Goal: Task Accomplishment & Management: Complete application form

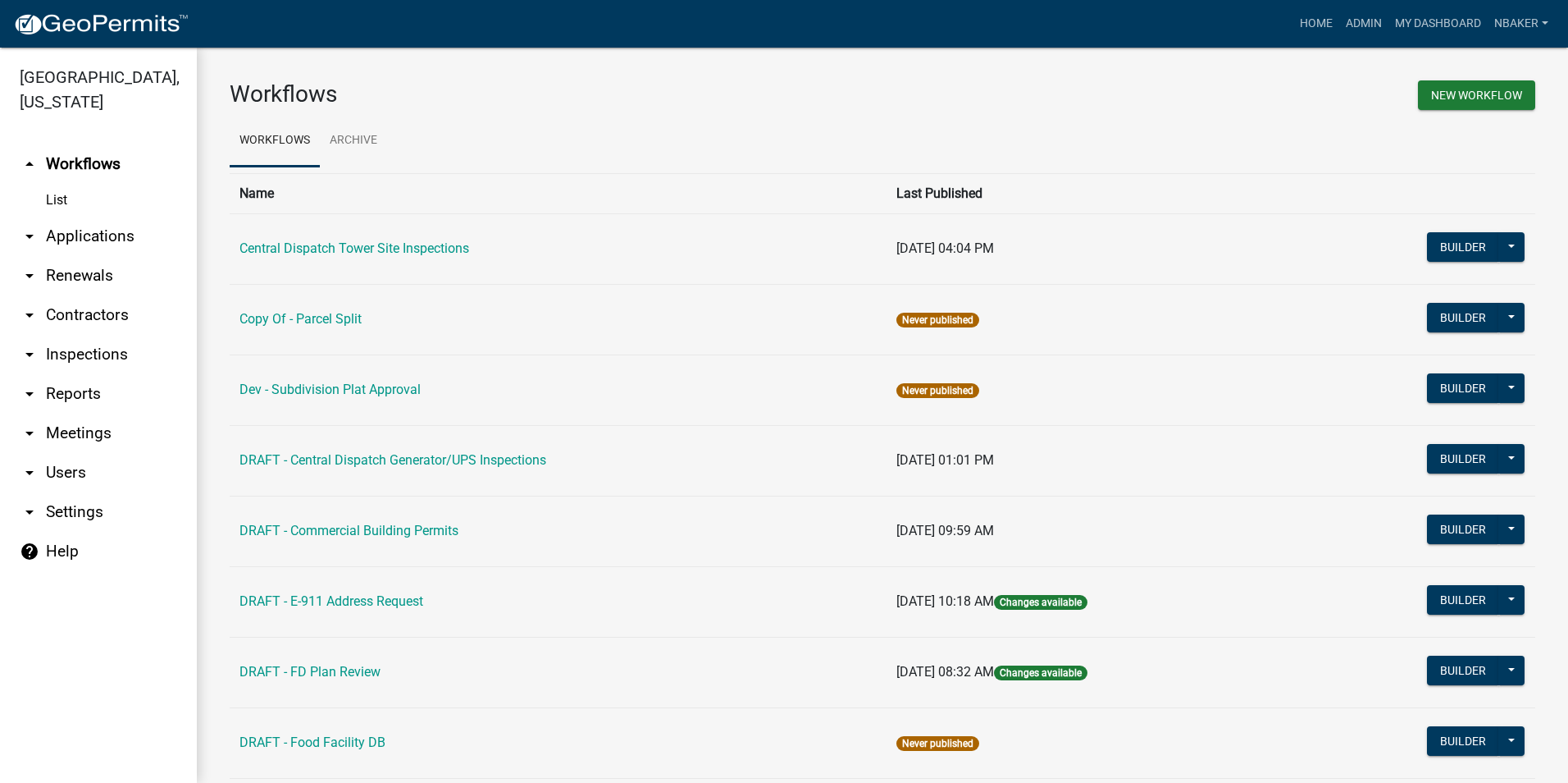
click at [94, 218] on link "arrow_drop_down Applications" at bounding box center [99, 236] width 197 height 40
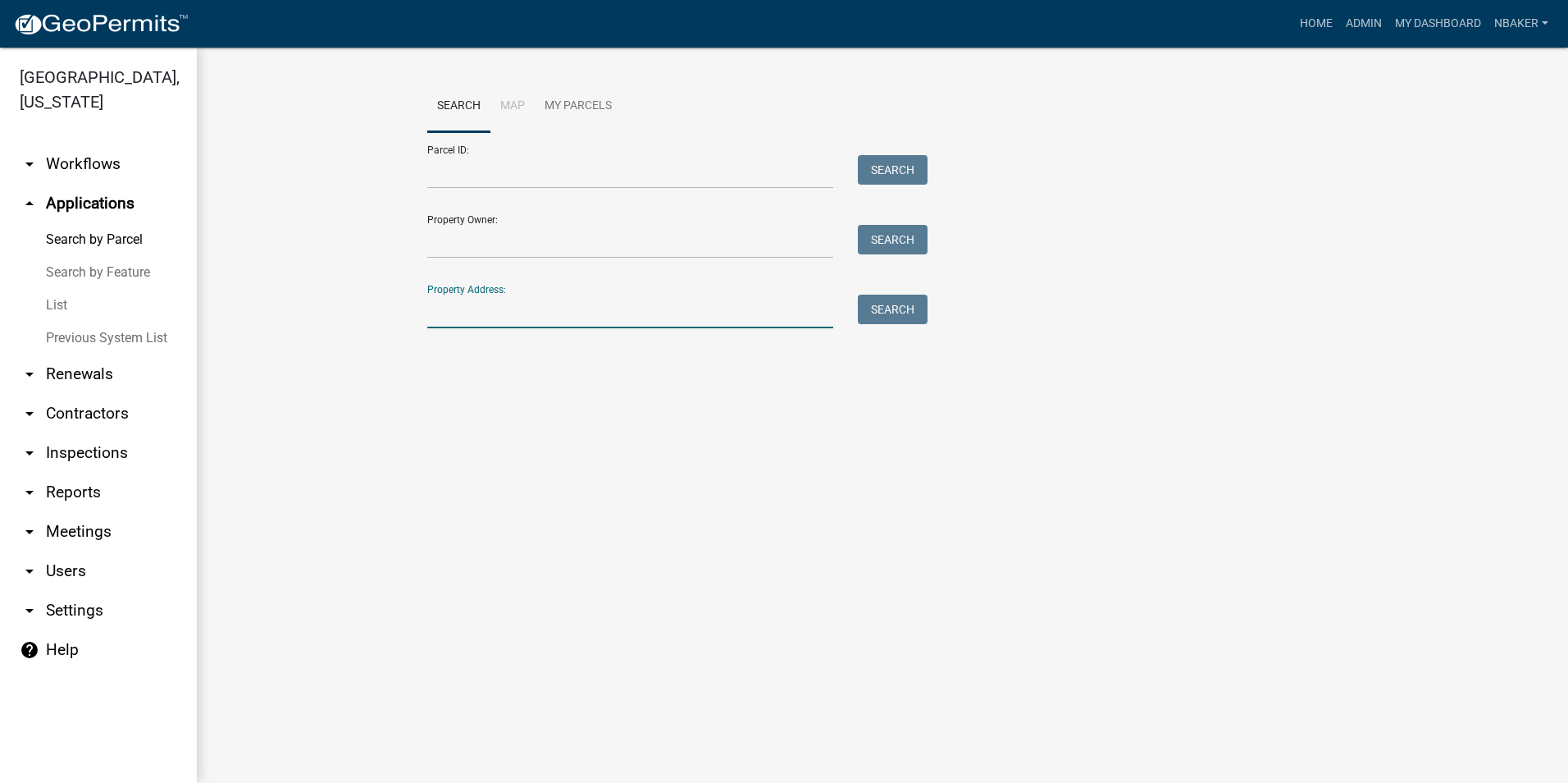
click at [534, 306] on input "Property Address:" at bounding box center [630, 310] width 406 height 33
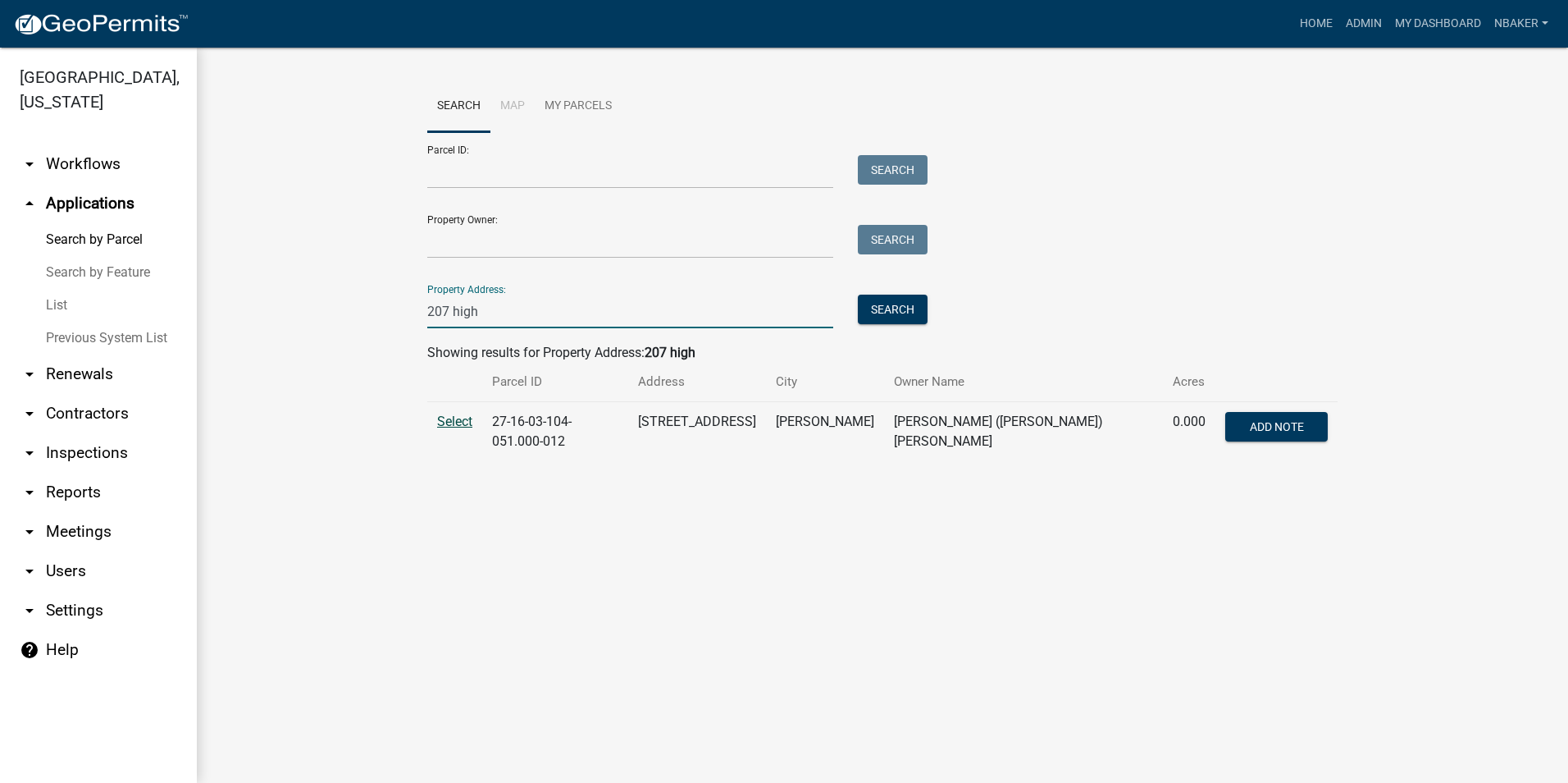
type input "207 high"
click at [470, 424] on span "Select" at bounding box center [454, 421] width 35 height 15
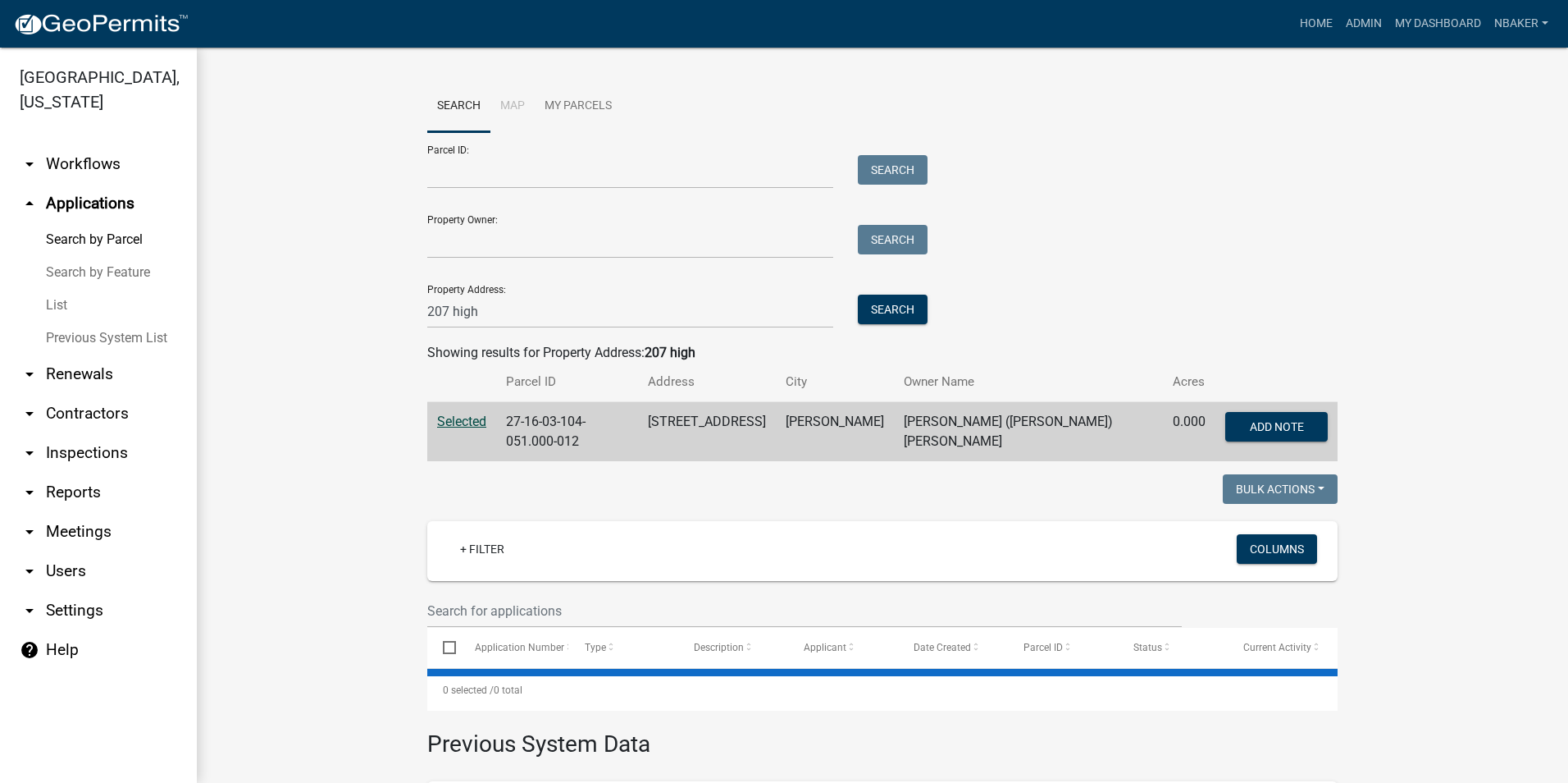
scroll to position [215, 0]
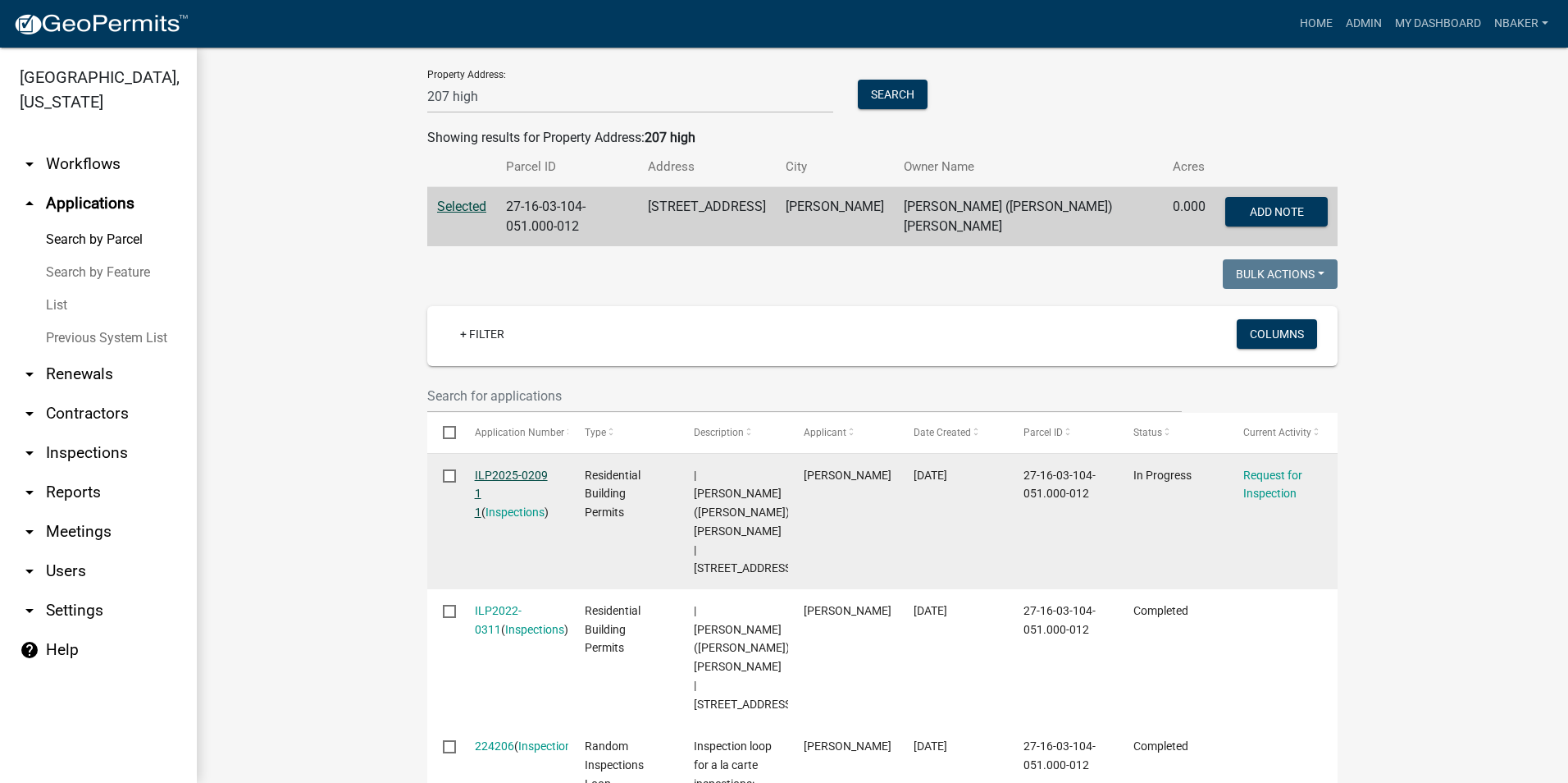
click at [510, 469] on link "ILP2025-0209 1 1" at bounding box center [511, 494] width 73 height 51
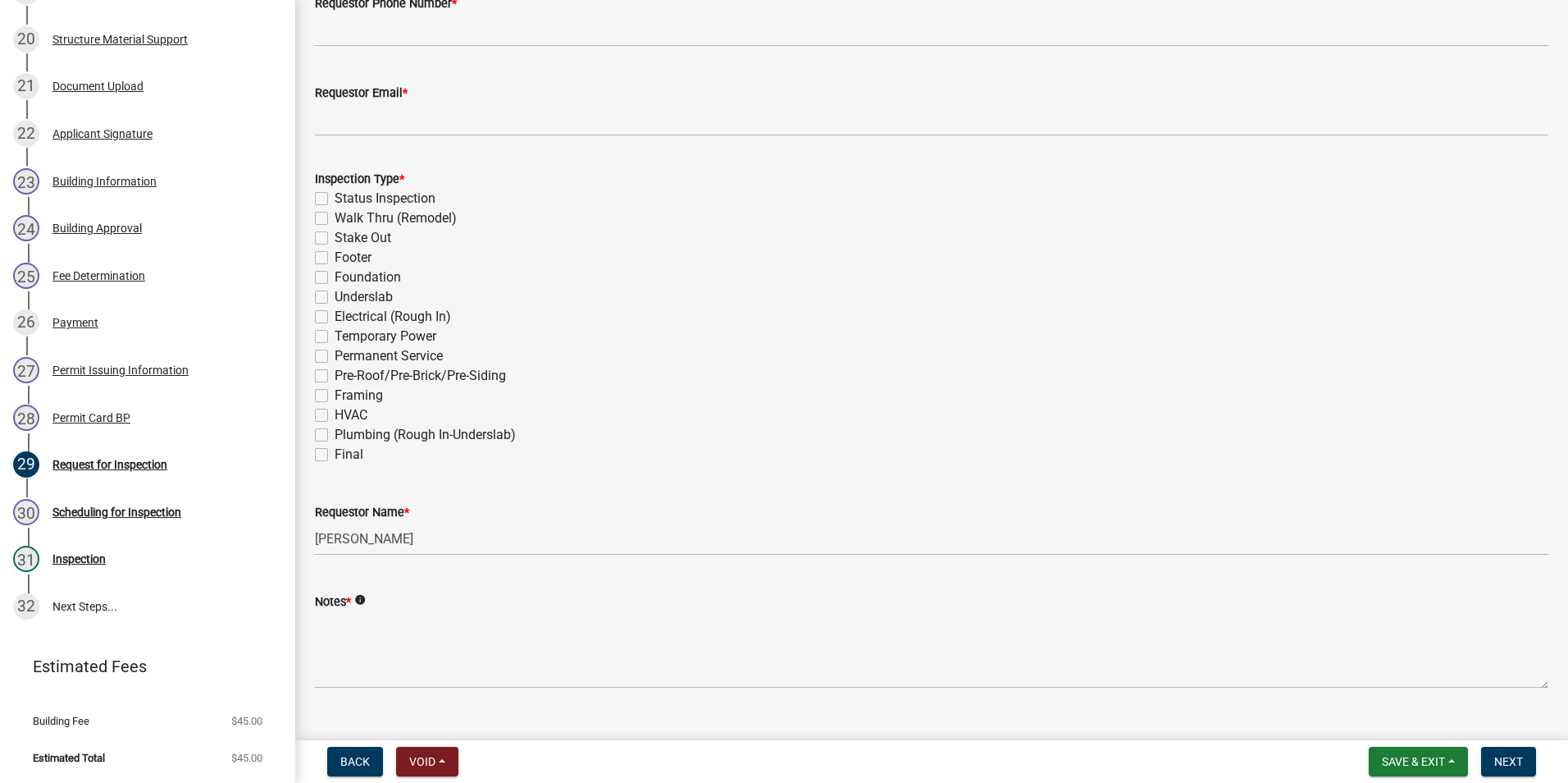
scroll to position [410, 0]
click at [335, 454] on label "Final" at bounding box center [349, 454] width 29 height 20
click at [335, 454] on input "Final" at bounding box center [340, 449] width 11 height 11
checkbox input "true"
checkbox input "false"
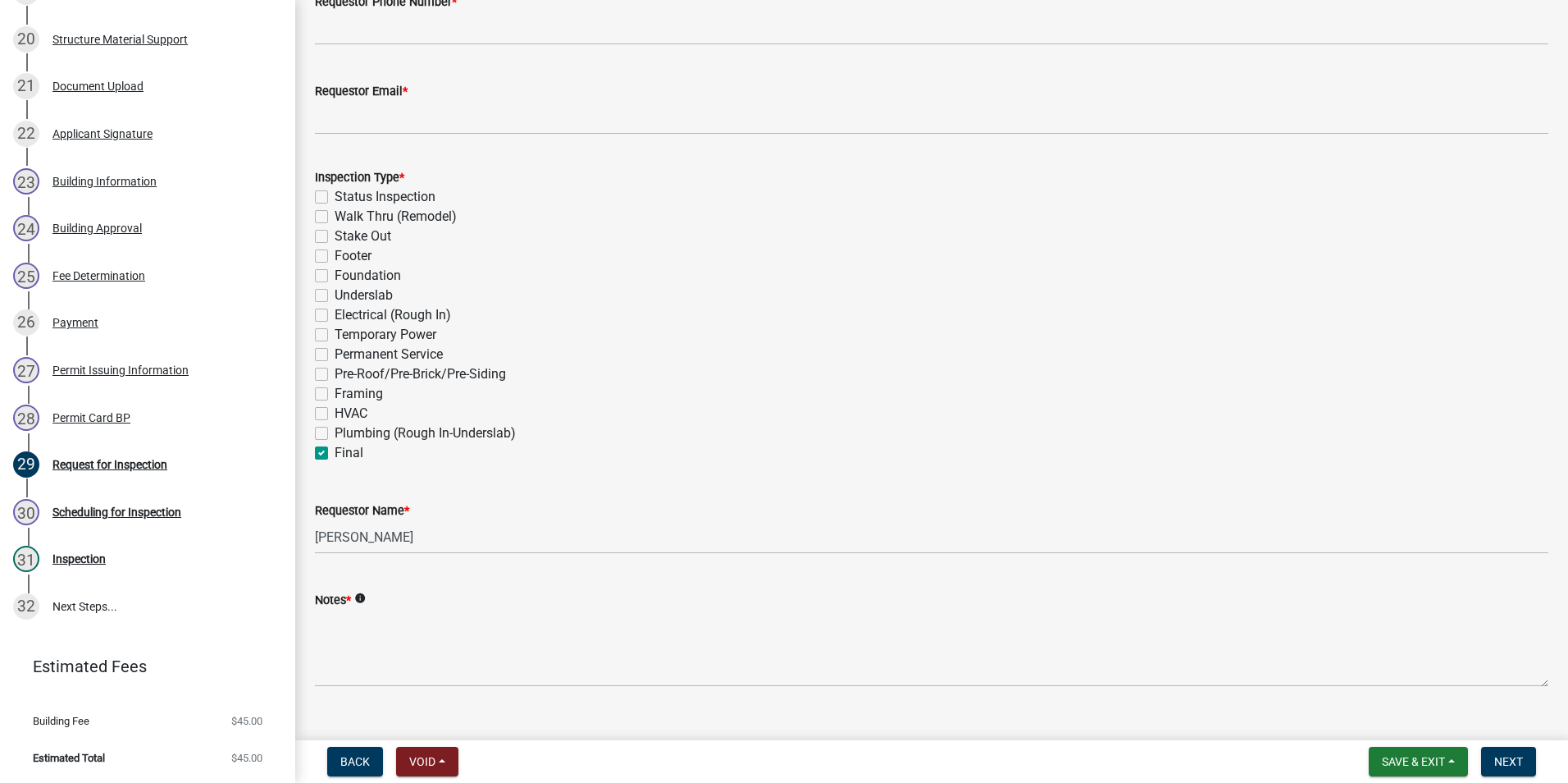
checkbox input "false"
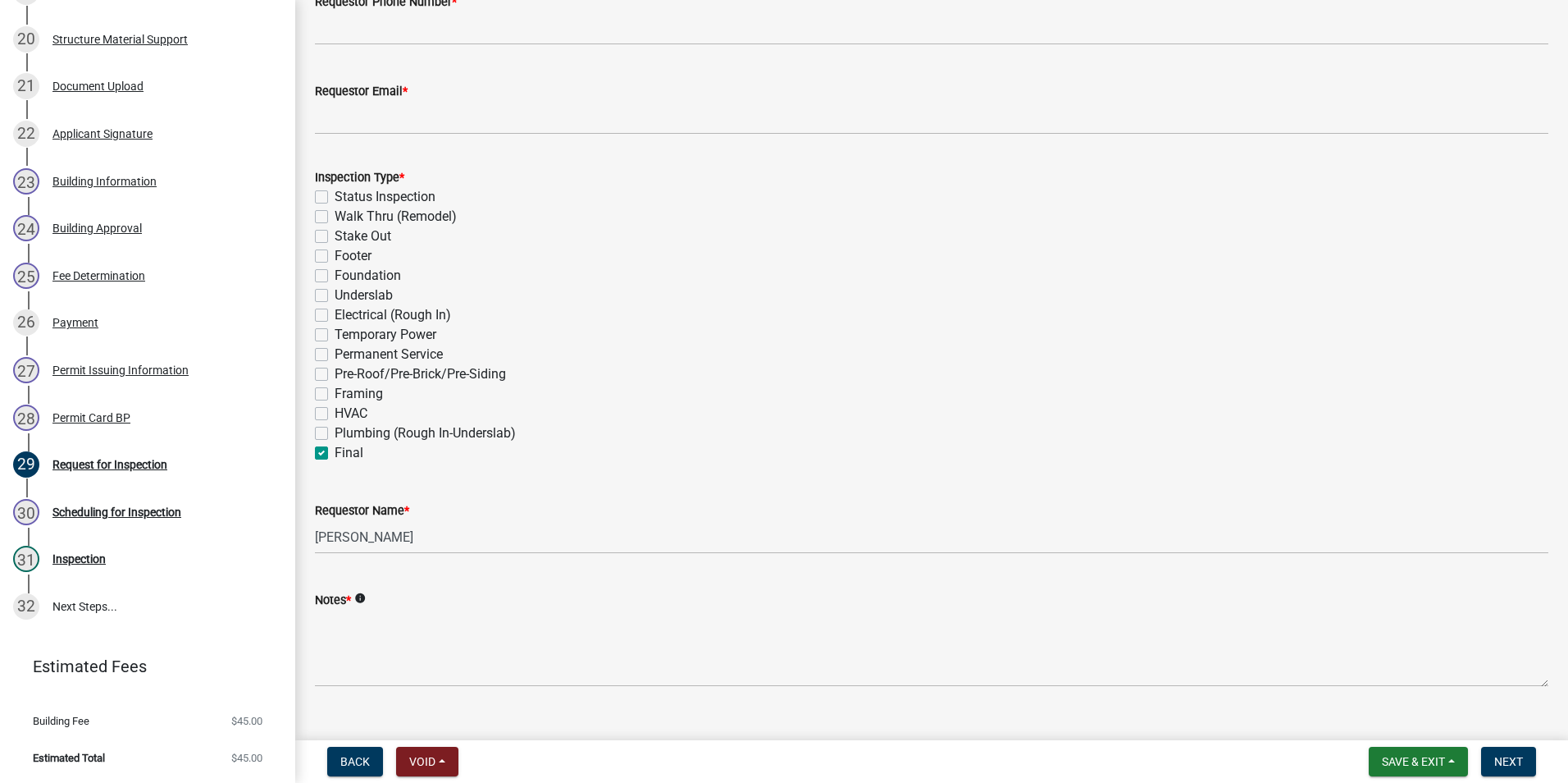
checkbox input "false"
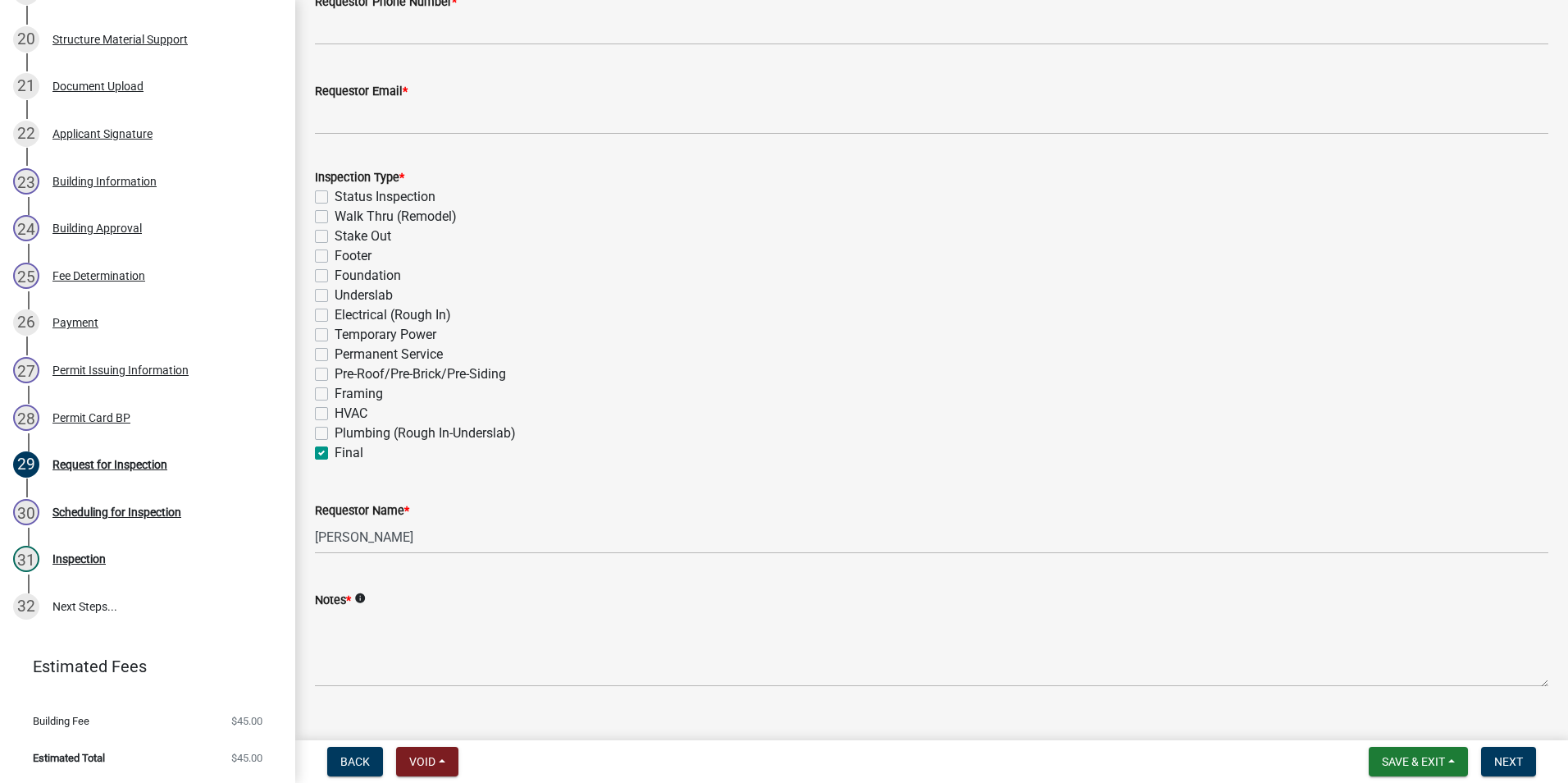
checkbox input "false"
checkbox input "true"
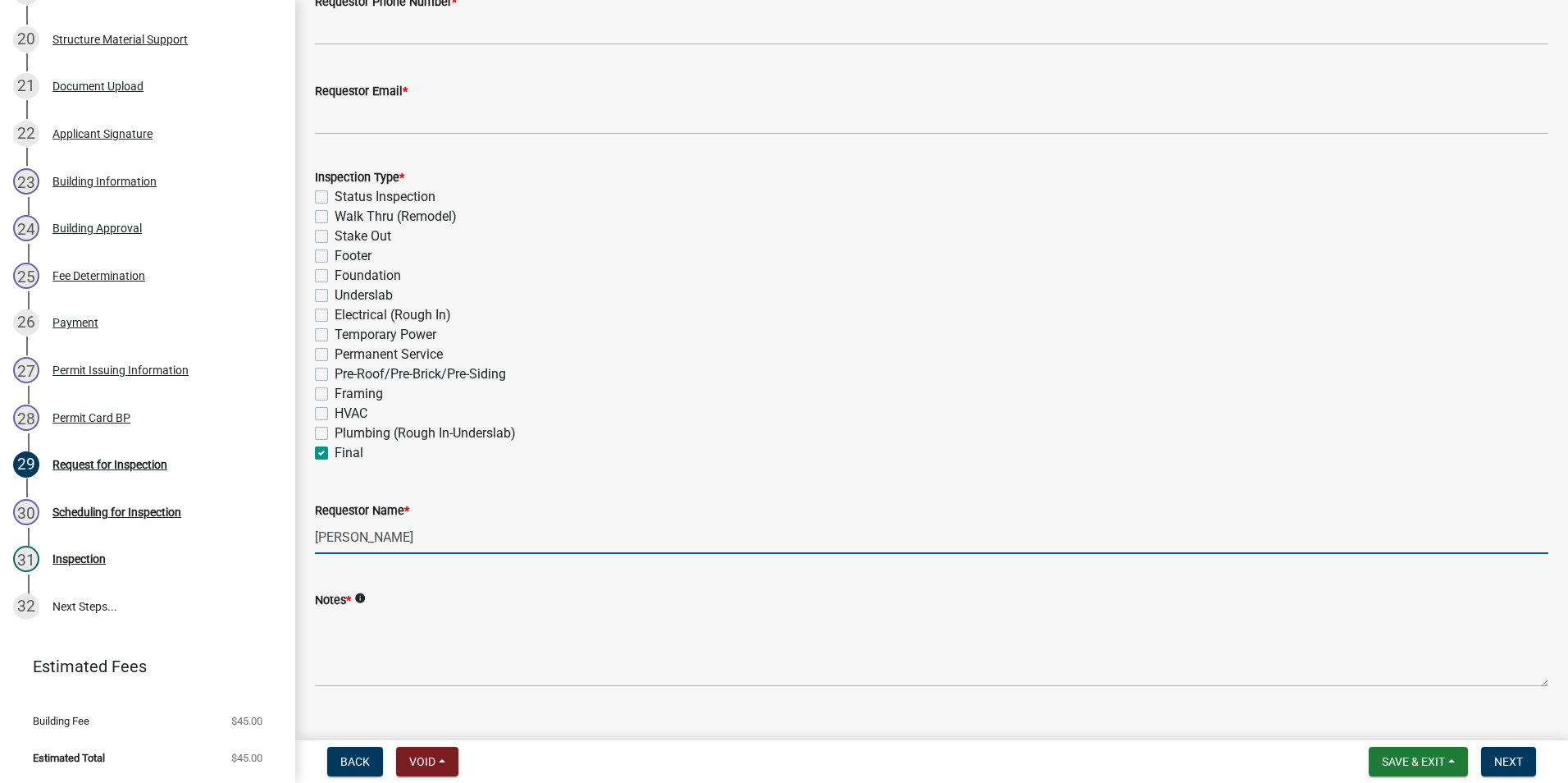
click at [439, 540] on input "[PERSON_NAME]" at bounding box center [931, 537] width 1233 height 33
drag, startPoint x: 436, startPoint y: 540, endPoint x: 300, endPoint y: 540, distance: 136.0
click at [300, 540] on div "Request for Inspection share Share Please Note: While we will try to accommodat…" at bounding box center [931, 162] width 1273 height 1105
type input "[PERSON_NAME]"
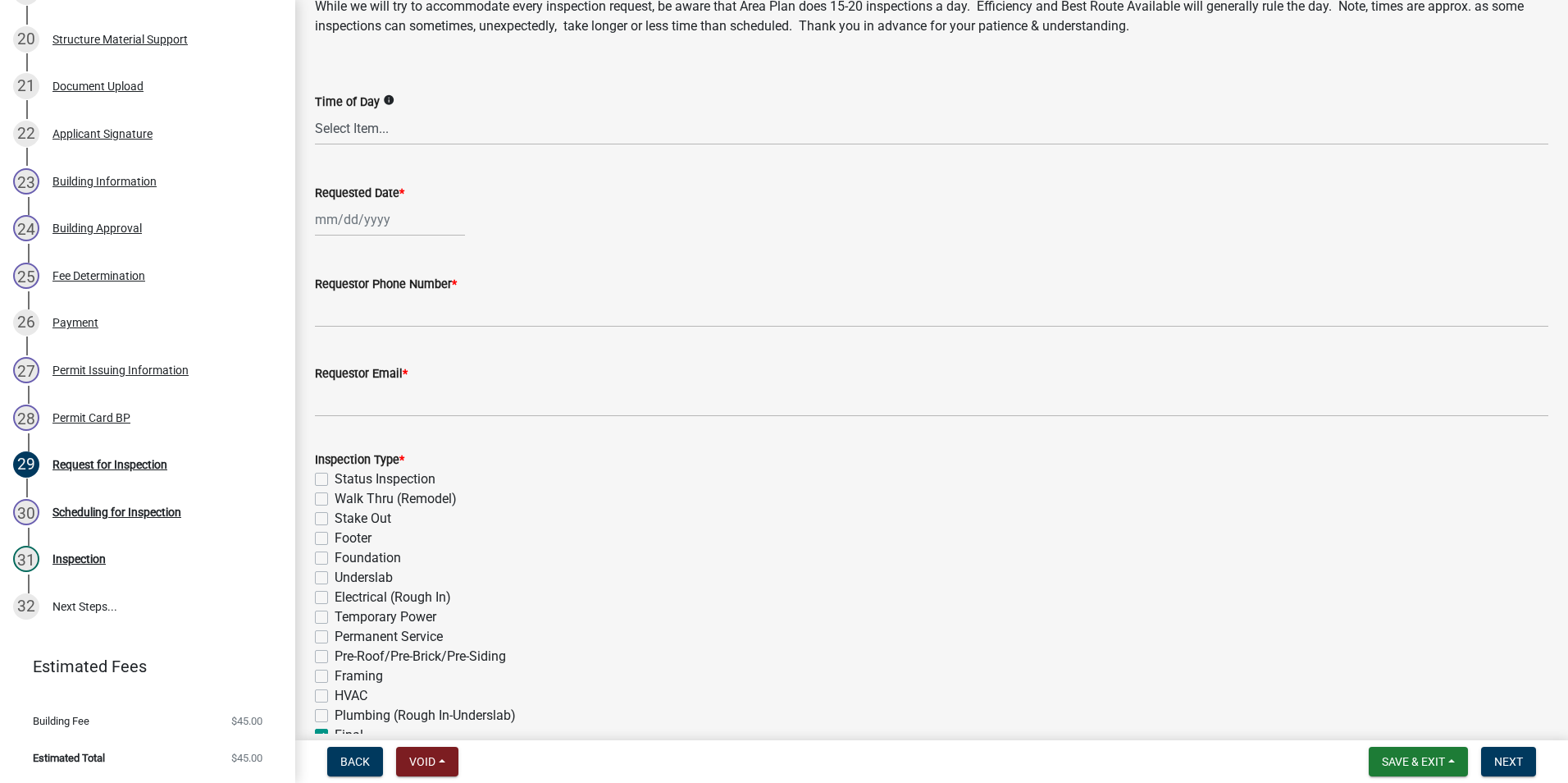
scroll to position [0, 0]
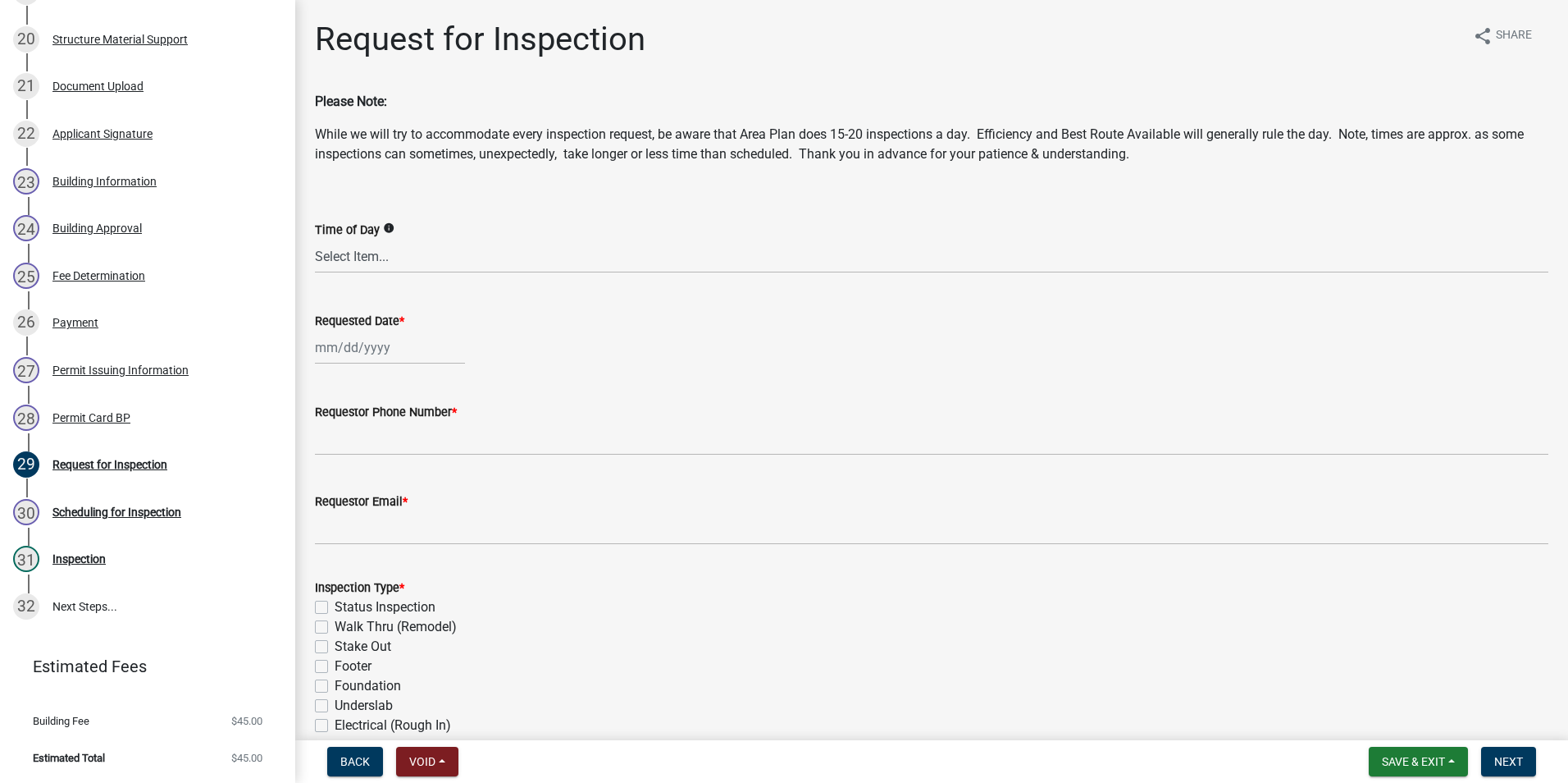
select select "8"
select select "2025"
click at [370, 336] on div "[PERSON_NAME] Feb Mar Apr [PERSON_NAME][DATE] Oct Nov [DATE] 1526 1527 1528 152…" at bounding box center [390, 347] width 150 height 33
click at [328, 540] on div "25" at bounding box center [331, 540] width 26 height 26
type input "[DATE]"
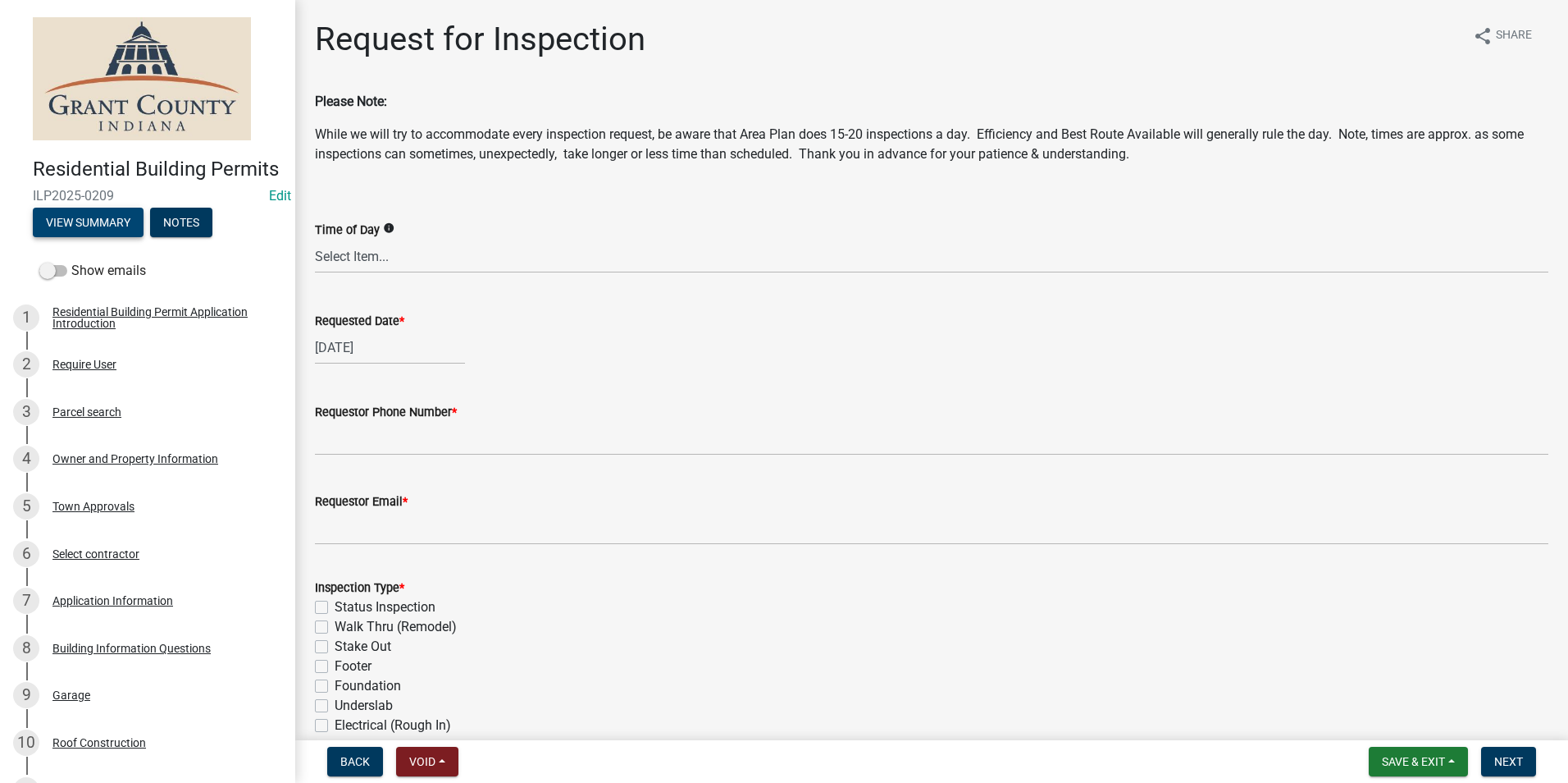
click at [119, 237] on button "View Summary" at bounding box center [88, 222] width 110 height 30
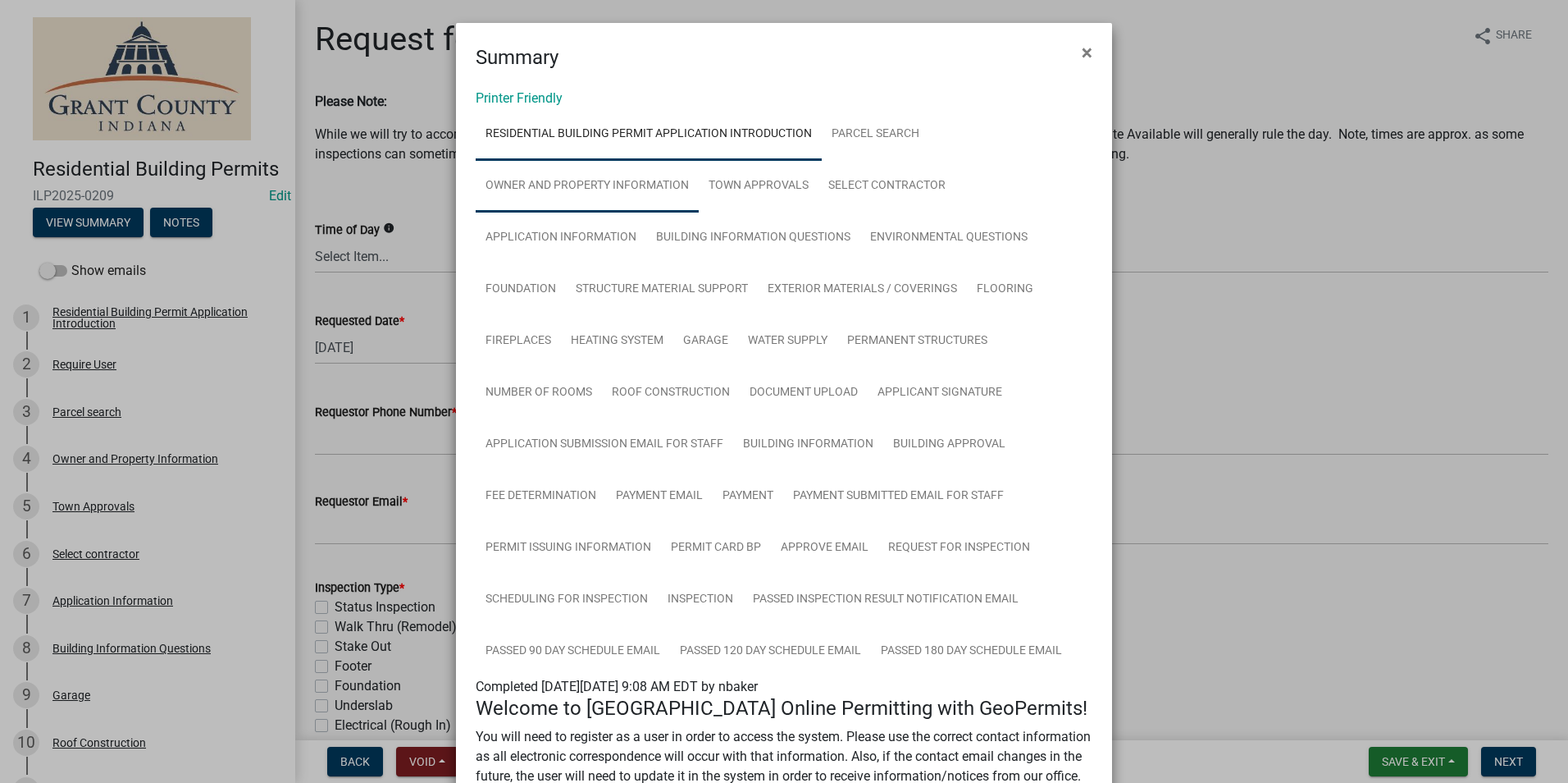
click at [640, 186] on link "Owner and Property Information" at bounding box center [587, 186] width 223 height 53
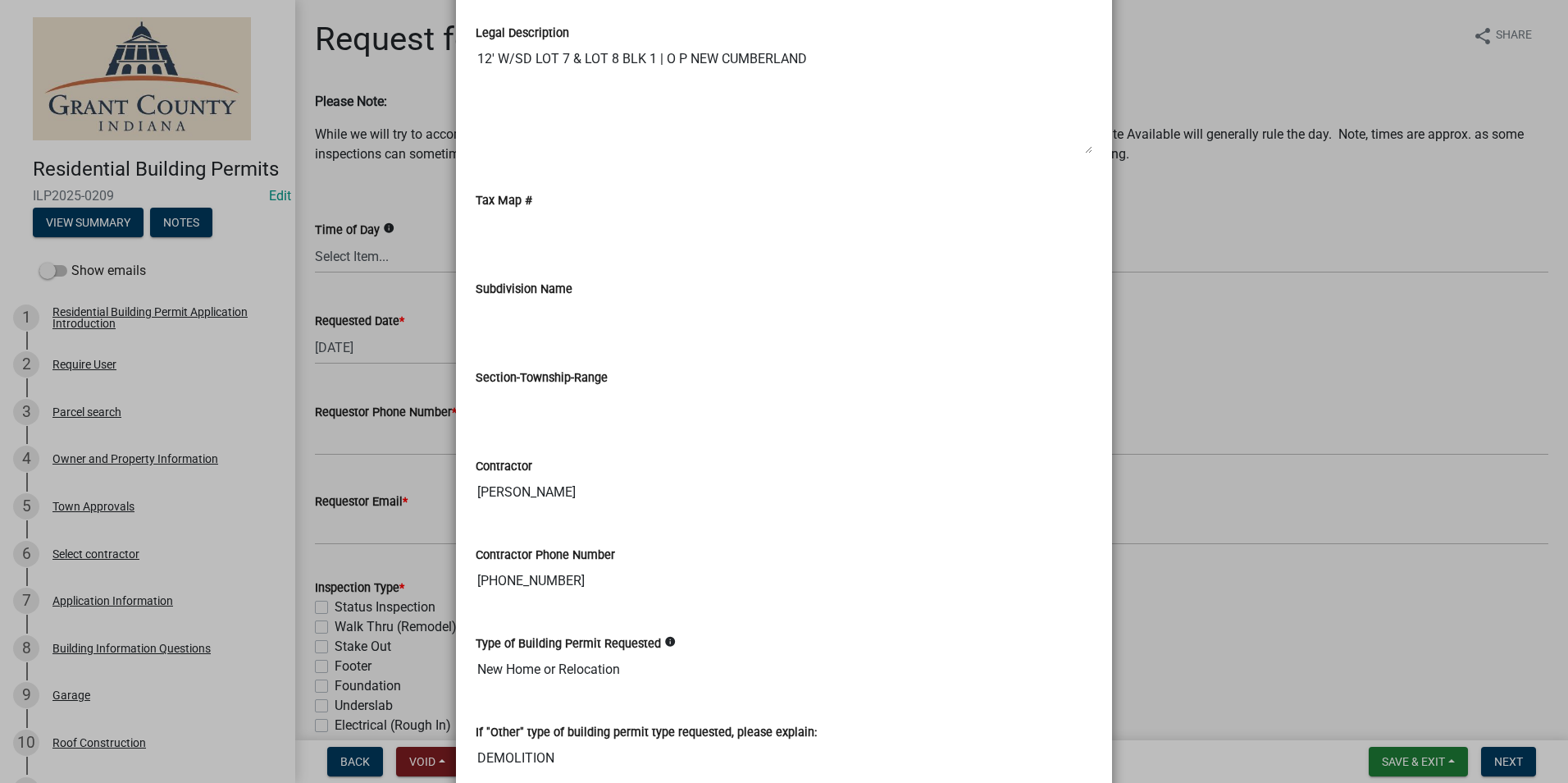
scroll to position [2297, 0]
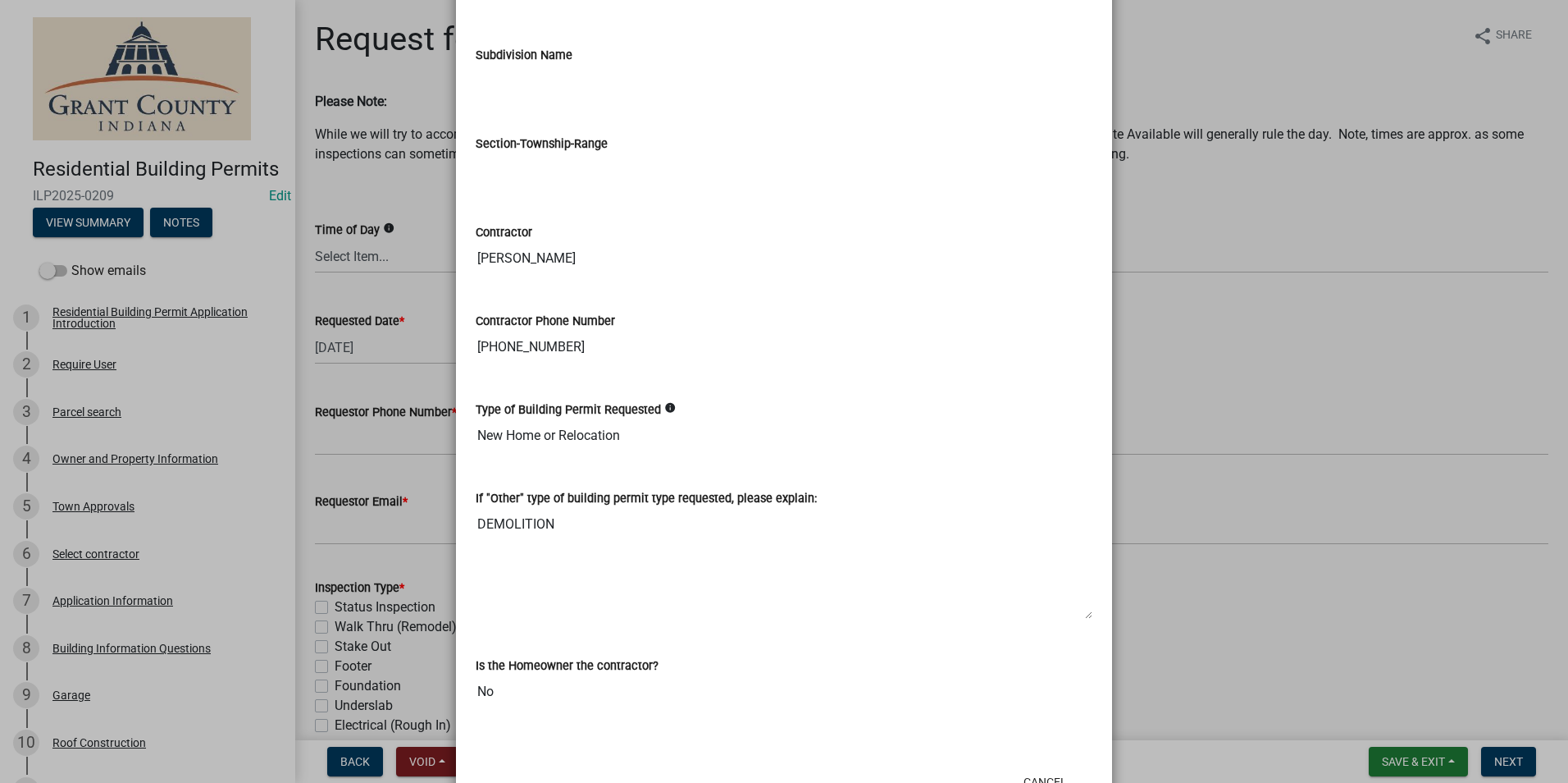
drag, startPoint x: 640, startPoint y: 335, endPoint x: 473, endPoint y: 356, distance: 168.3
click at [476, 356] on input "[PHONE_NUMBER]" at bounding box center [784, 347] width 617 height 33
drag, startPoint x: 613, startPoint y: 339, endPoint x: 416, endPoint y: 361, distance: 198.2
click at [416, 361] on ngb-modal-window "Summary × Printer Friendly Residential Building Permit Application Introduction…" at bounding box center [784, 391] width 1568 height 783
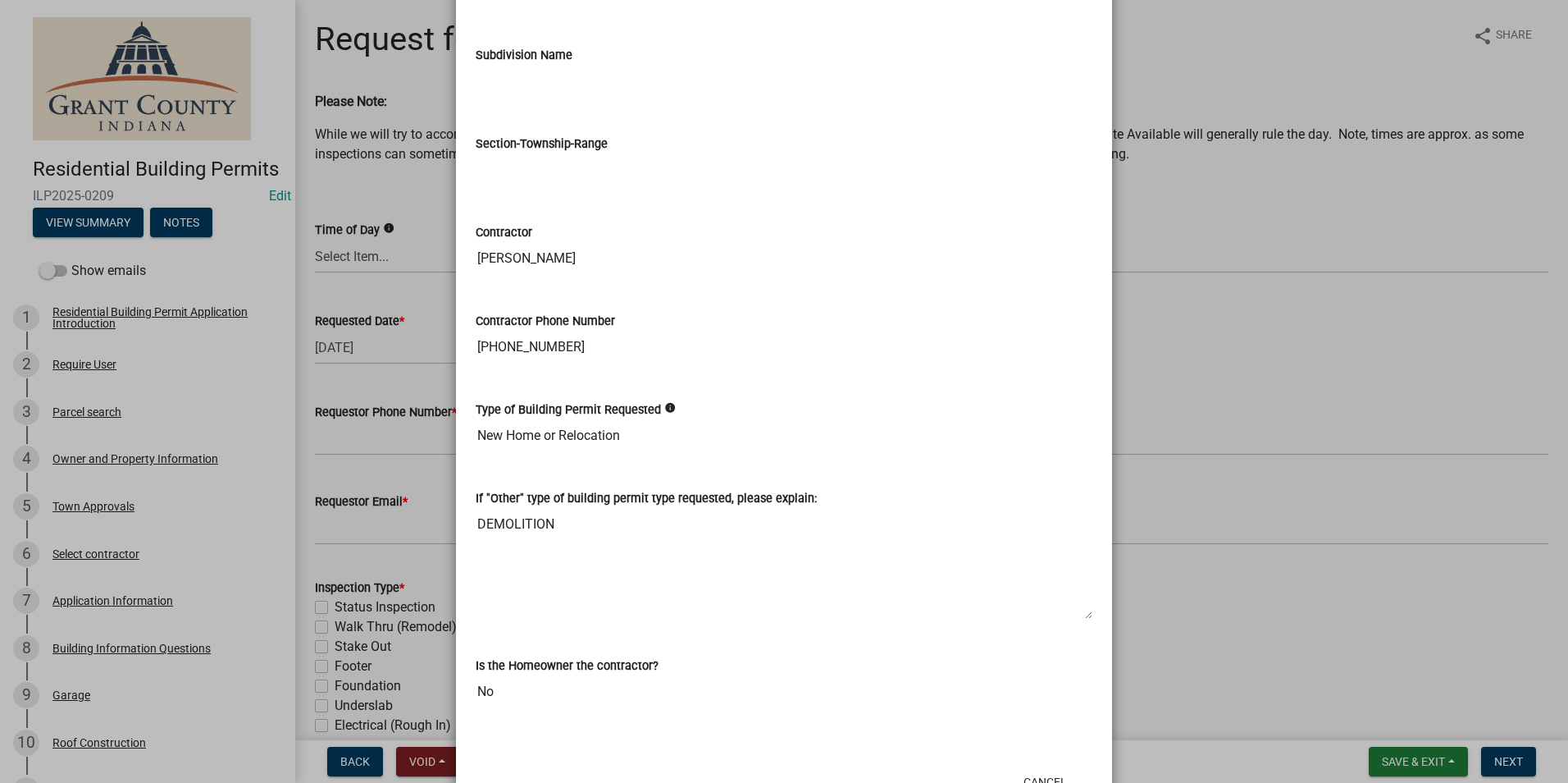
click at [429, 356] on ngb-modal-window "Summary × Printer Friendly Residential Building Permit Application Introduction…" at bounding box center [784, 391] width 1568 height 783
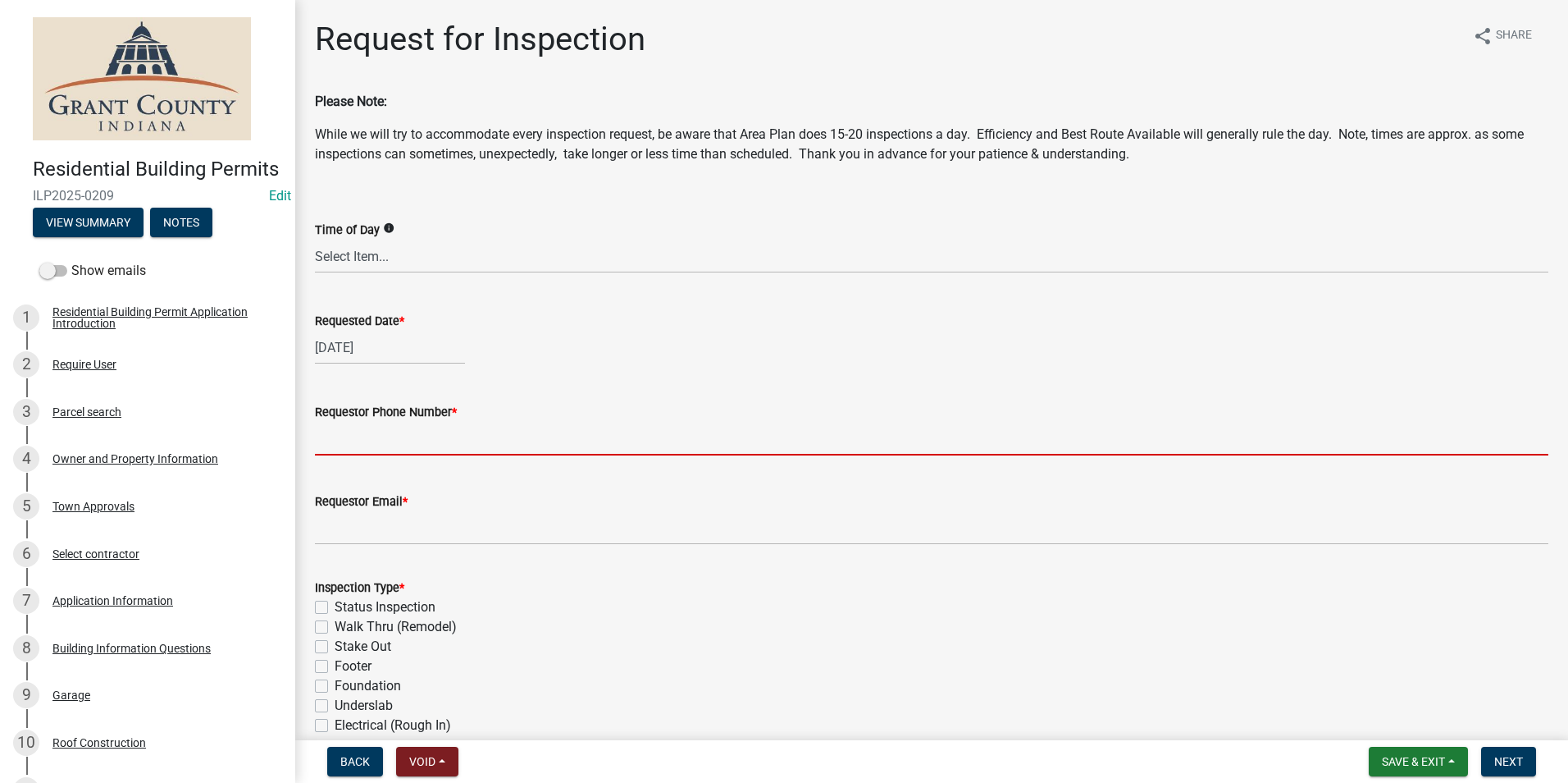
click at [418, 434] on input "Requestor Phone Number *" at bounding box center [931, 438] width 1233 height 33
paste input "[PHONE_NUMBER]"
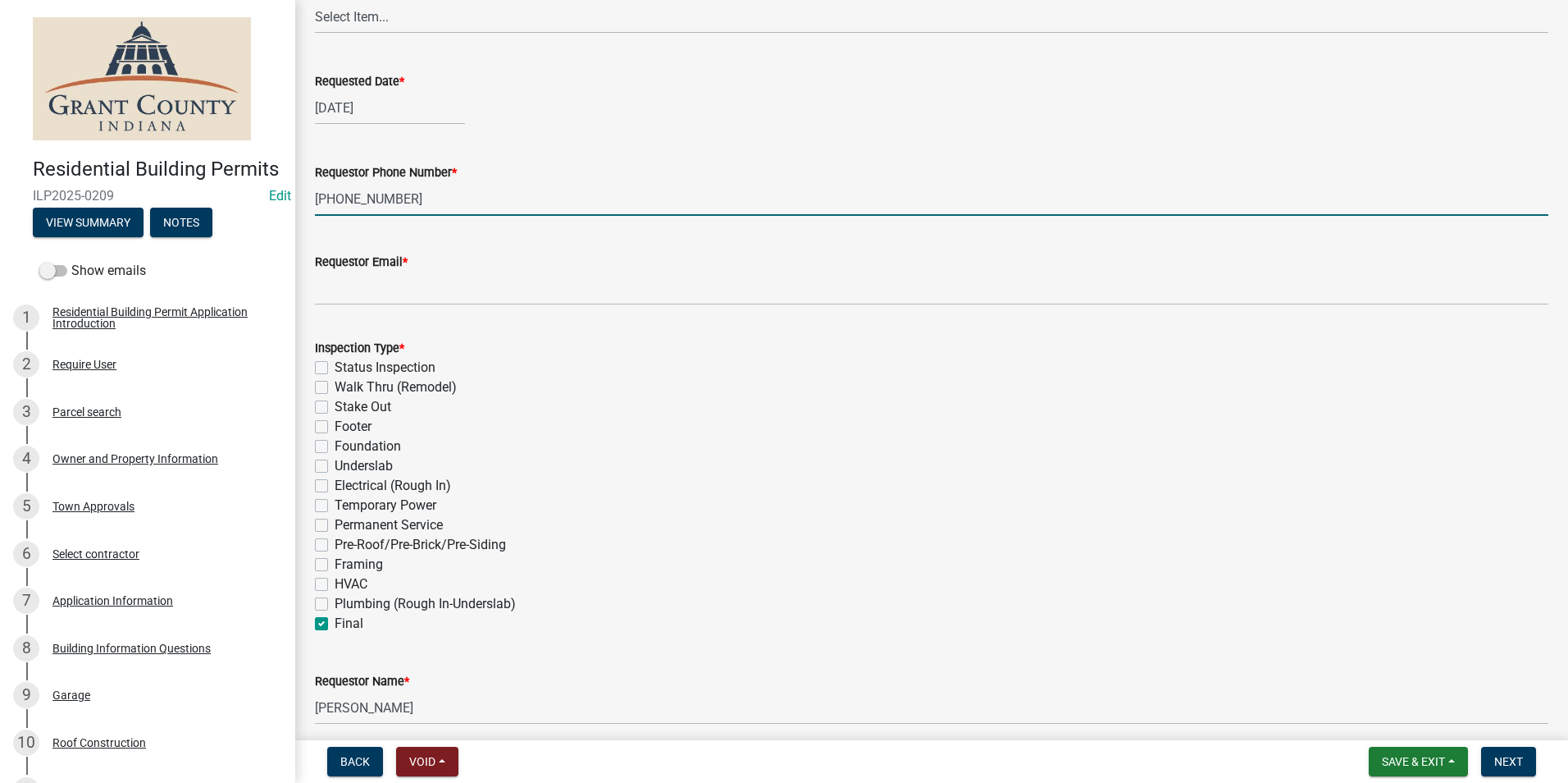
scroll to position [246, 0]
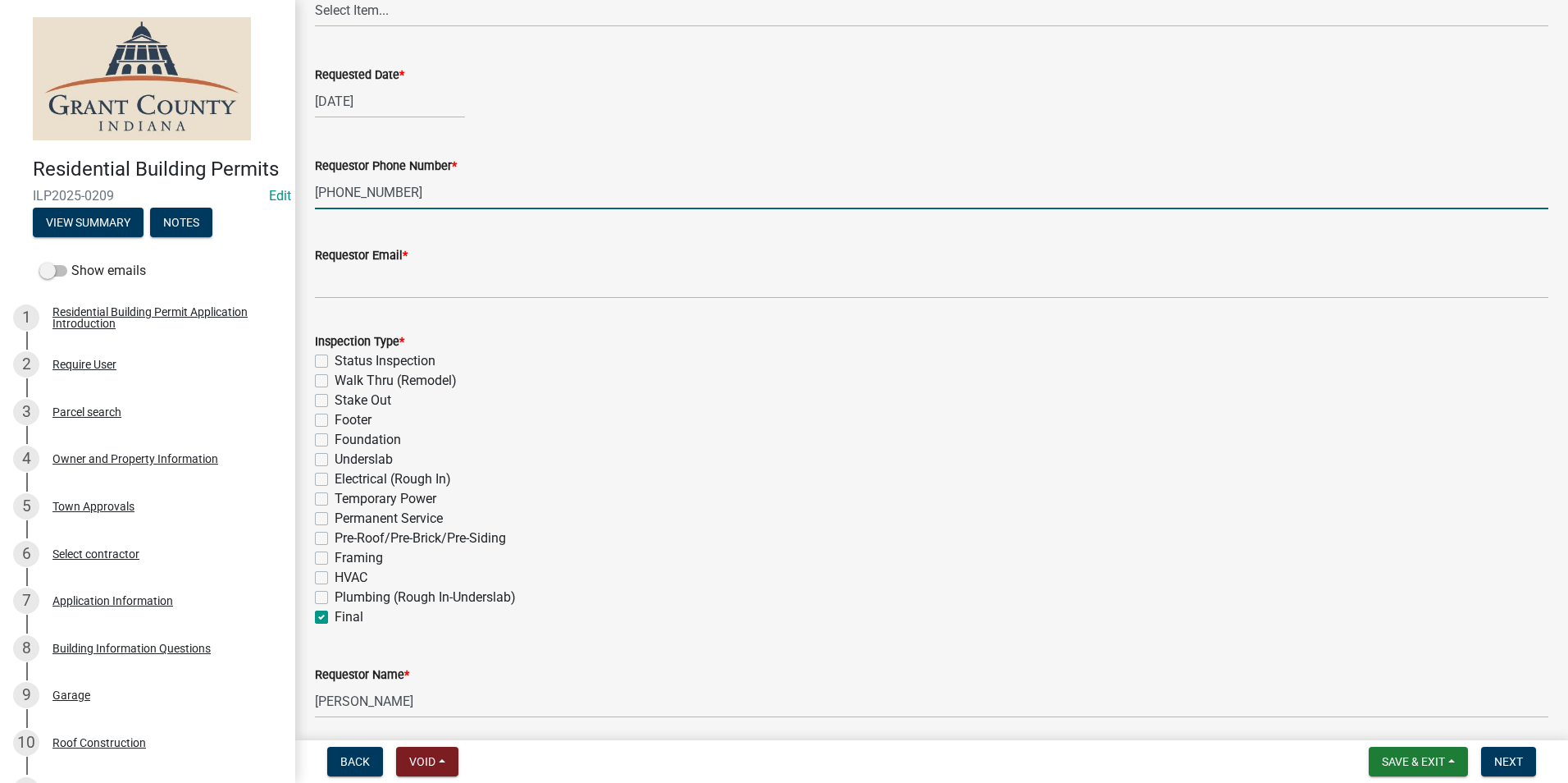
type input "[PHONE_NUMBER]"
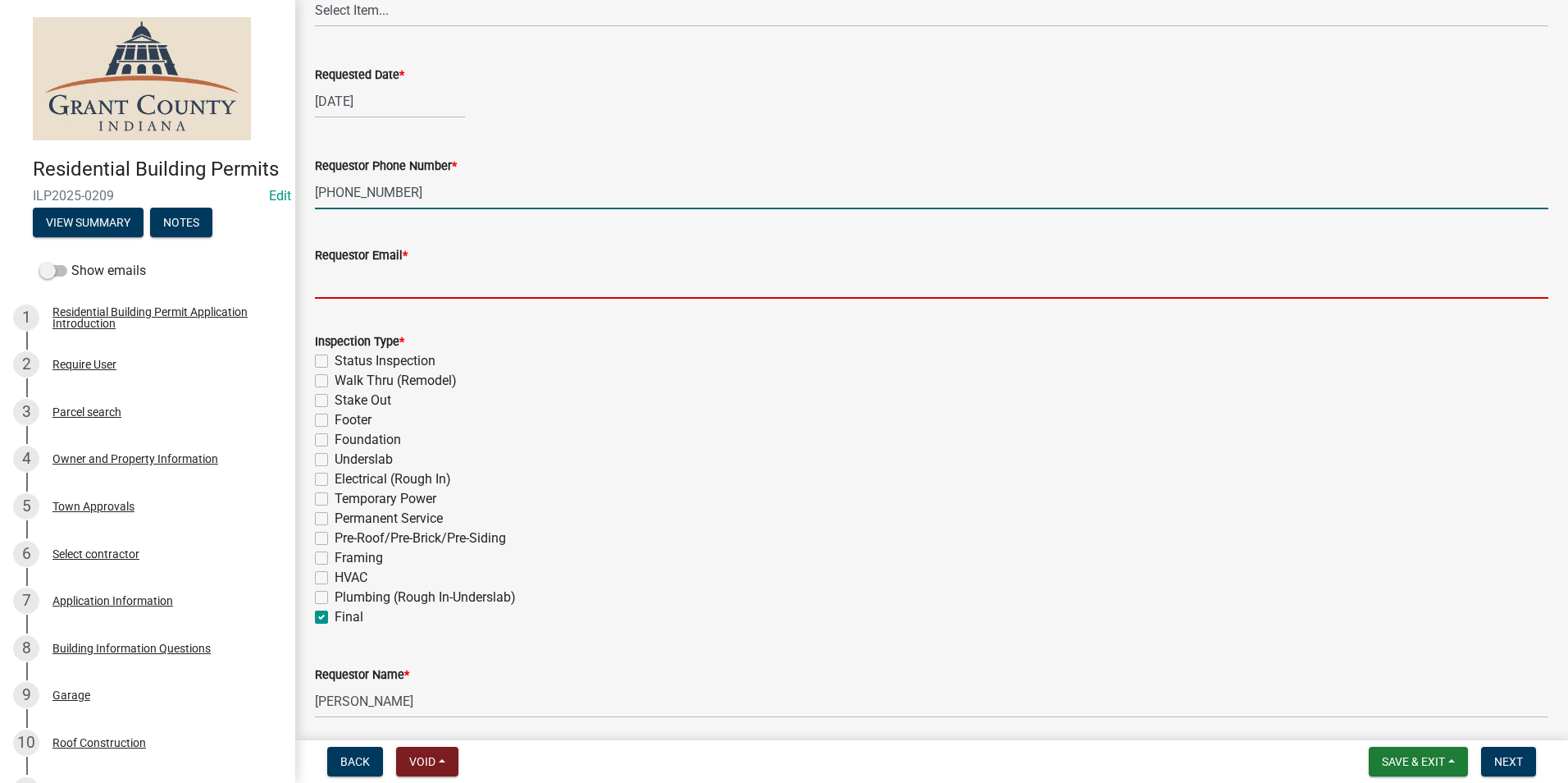
click at [423, 289] on input "Requestor Email *" at bounding box center [931, 282] width 1233 height 33
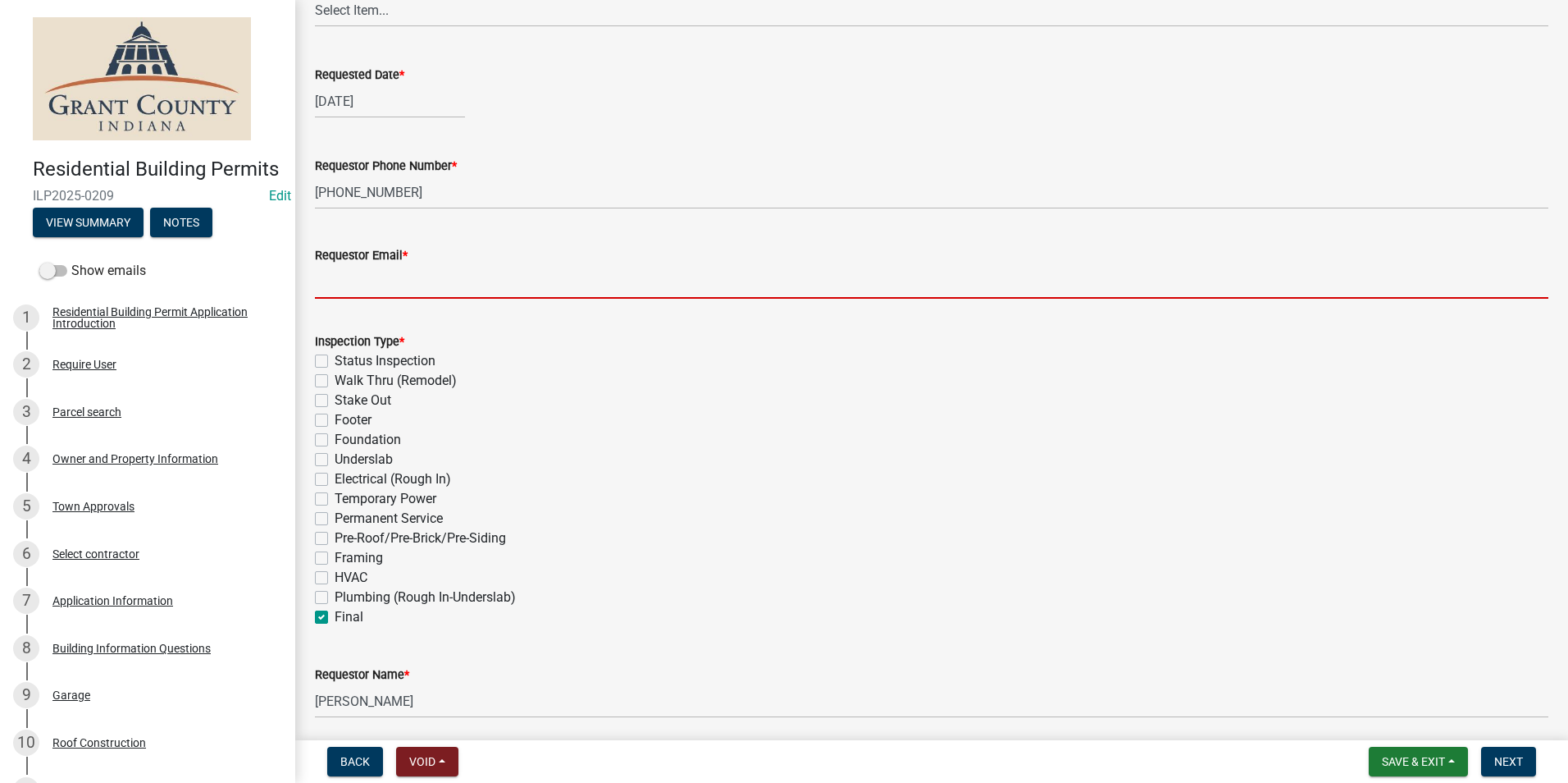
type input "[EMAIL_ADDRESS][DOMAIN_NAME]"
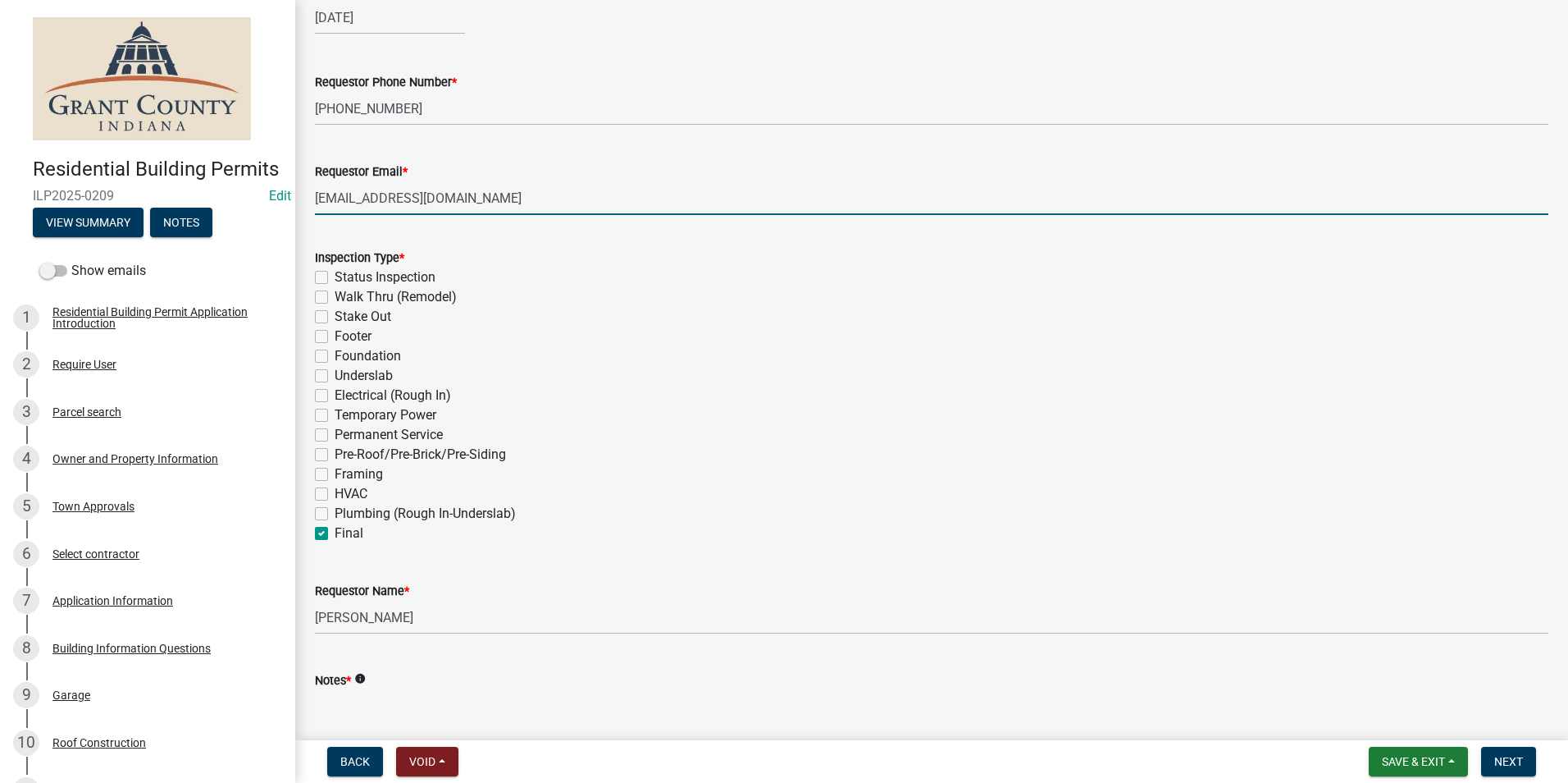
scroll to position [410, 0]
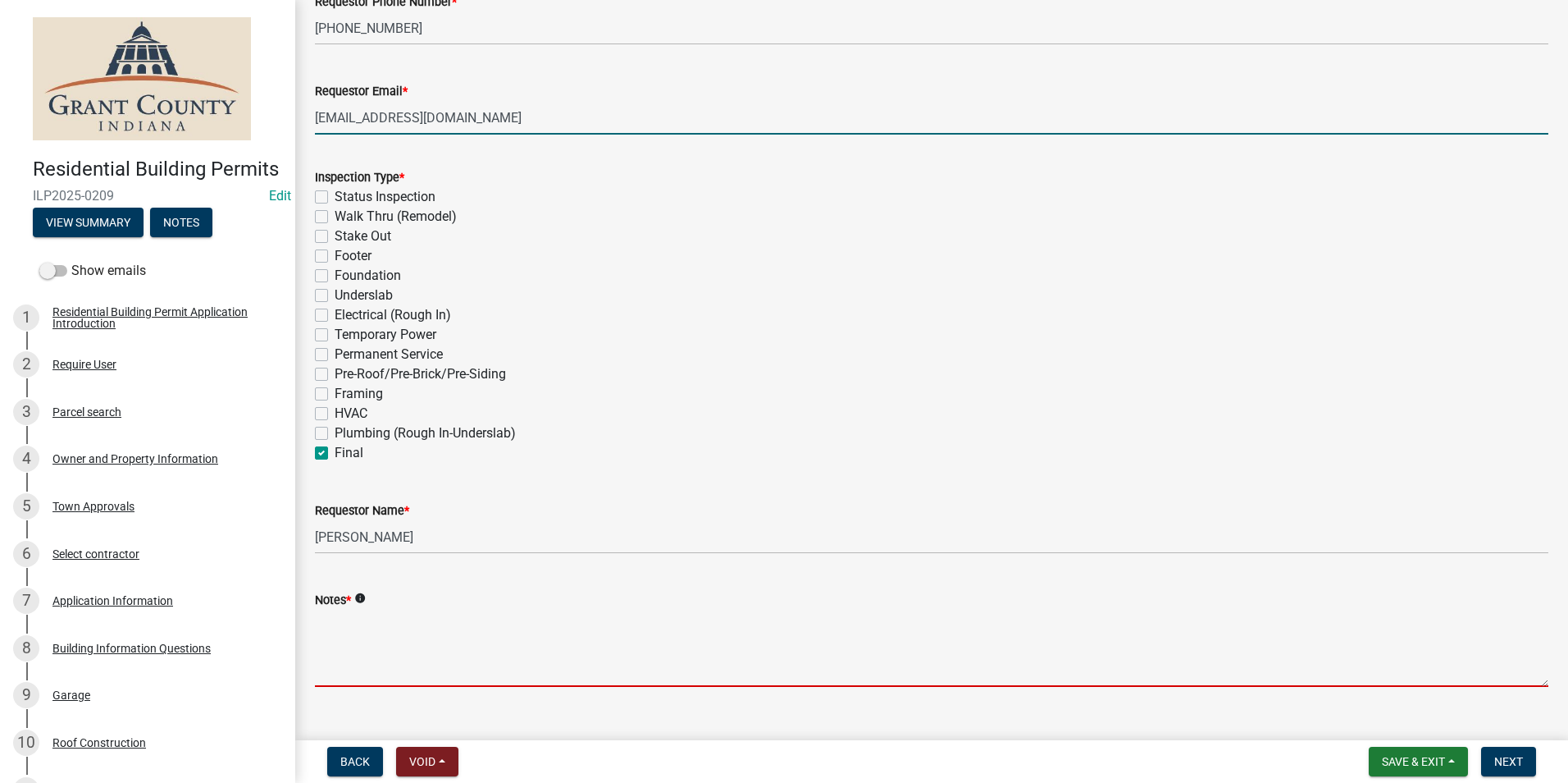
click at [1050, 645] on textarea "Notes *" at bounding box center [931, 648] width 1233 height 77
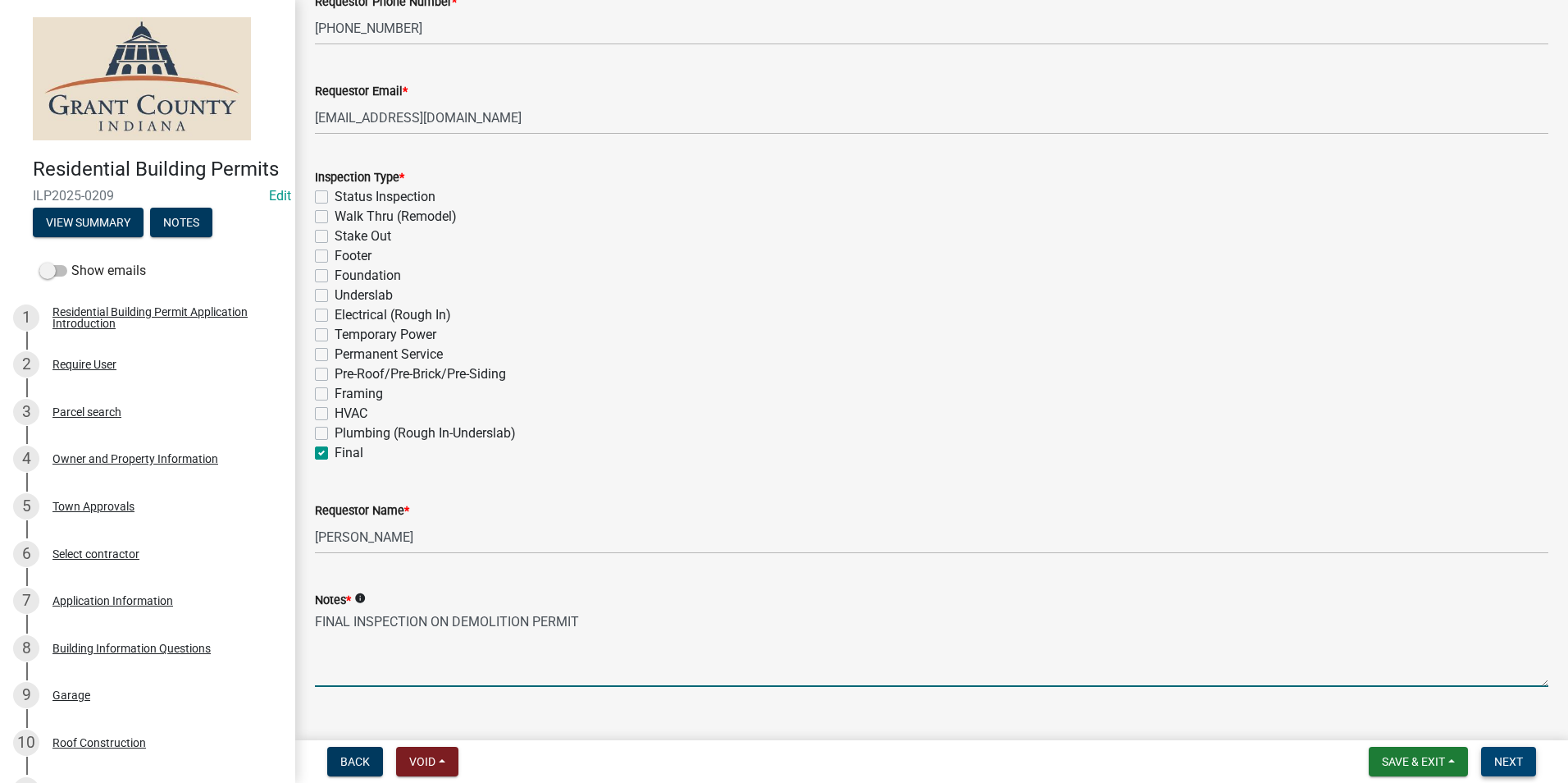
type textarea "FINAL INSPECTION ON DEMOLITION PERMIT"
click at [1536, 759] on button "Next" at bounding box center [1508, 761] width 55 height 30
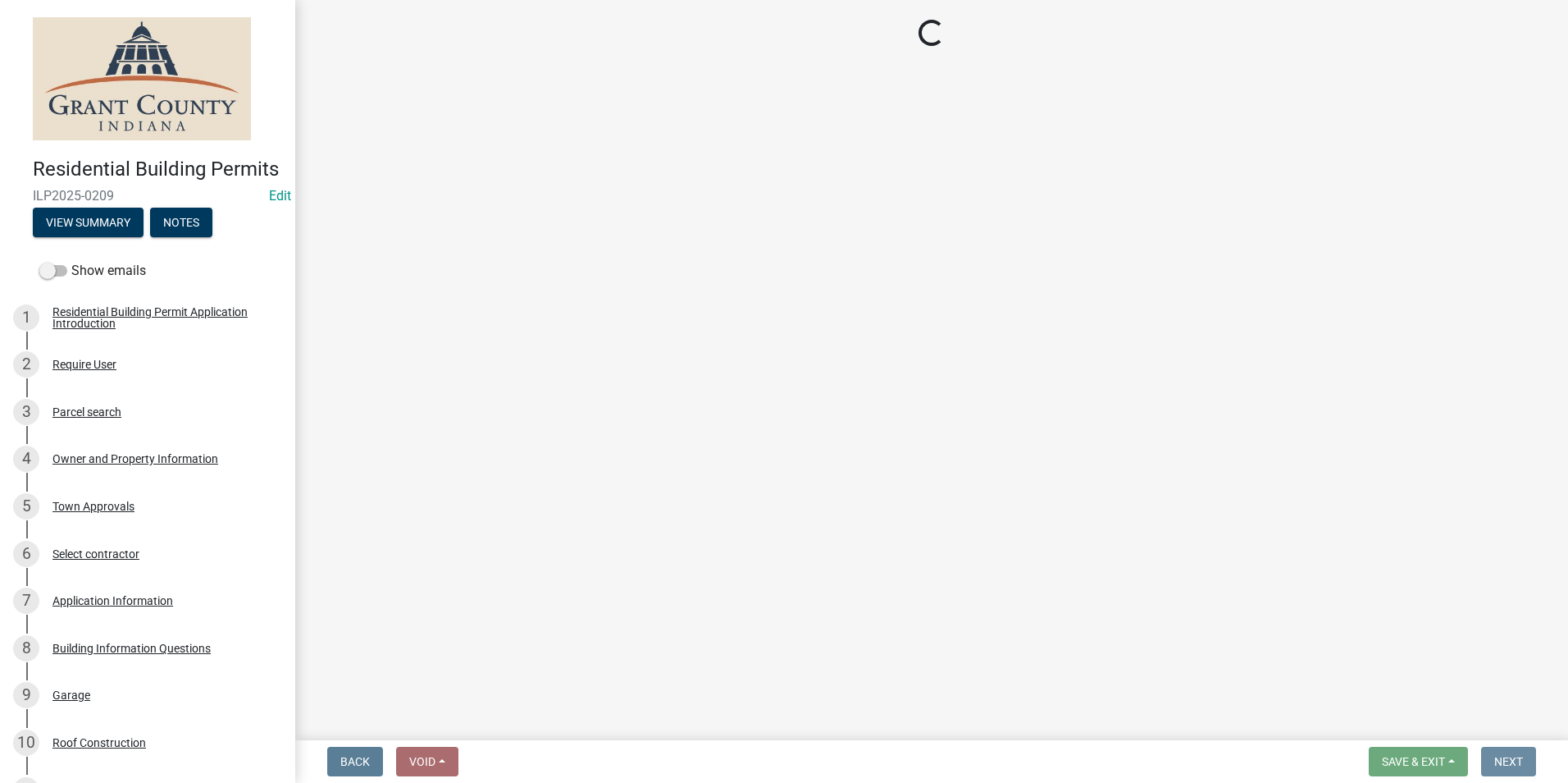
scroll to position [0, 0]
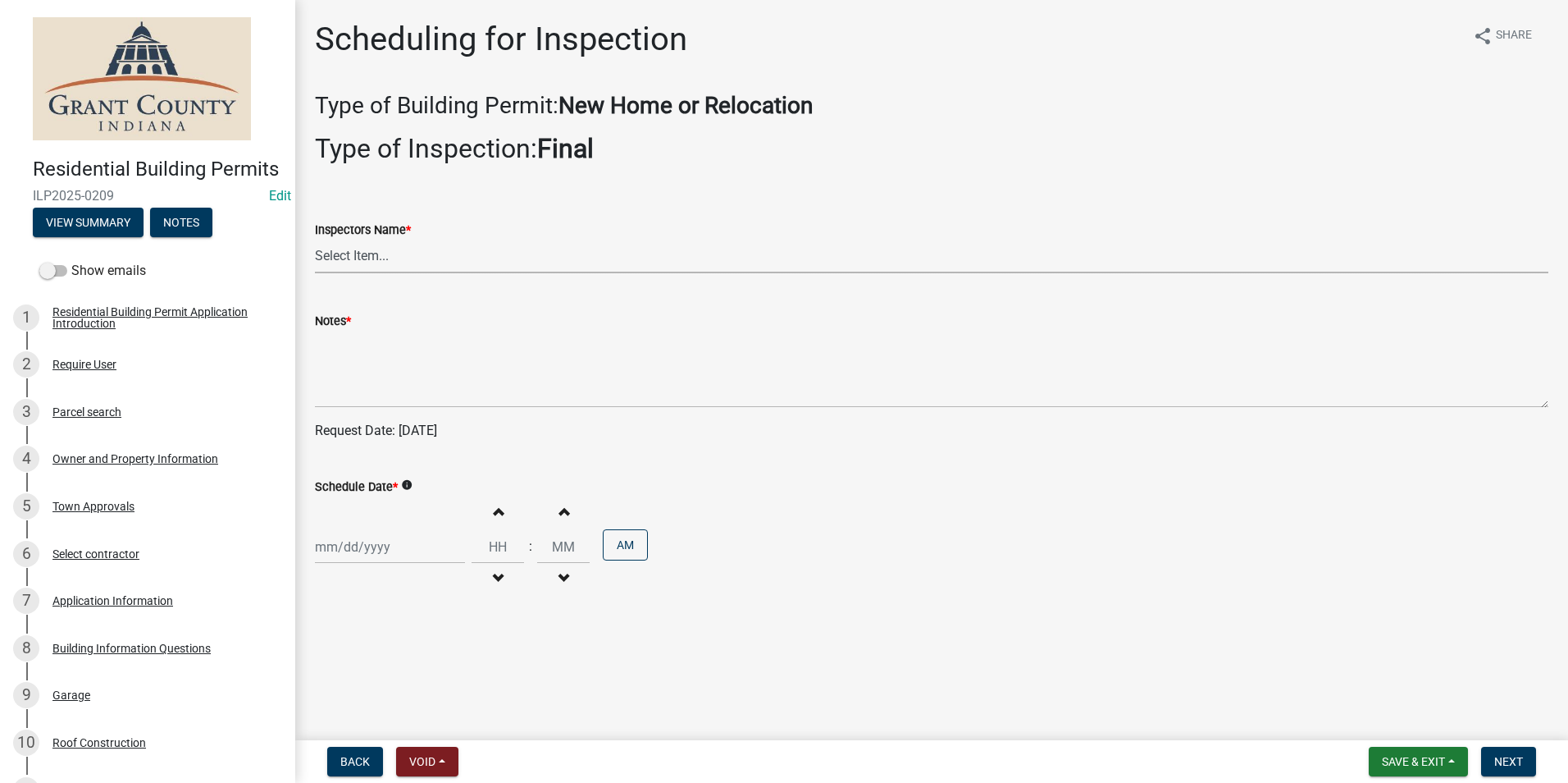
click at [452, 261] on select "Select Item... rberryhill ([PERSON_NAME]) [PERSON_NAME] ([PERSON_NAME]) BBenefi…" at bounding box center [931, 256] width 1233 height 33
select select "182efb3d-6ed5-4324-a0c0-eaf23720c896"
click at [315, 240] on select "Select Item... rberryhill ([PERSON_NAME]) [PERSON_NAME] ([PERSON_NAME]) BBenefi…" at bounding box center [931, 256] width 1233 height 33
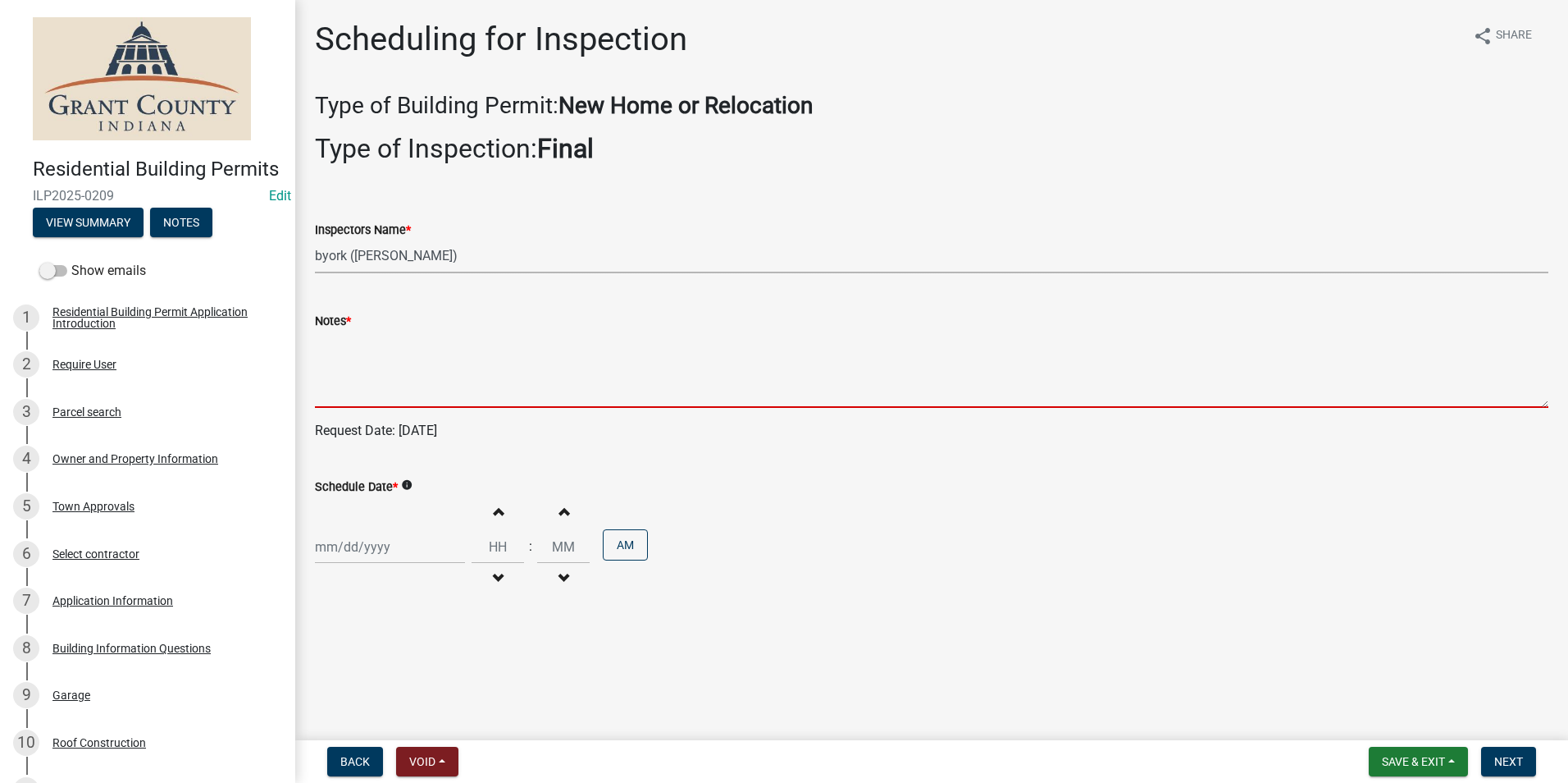
click at [424, 364] on textarea "Notes *" at bounding box center [931, 368] width 1233 height 77
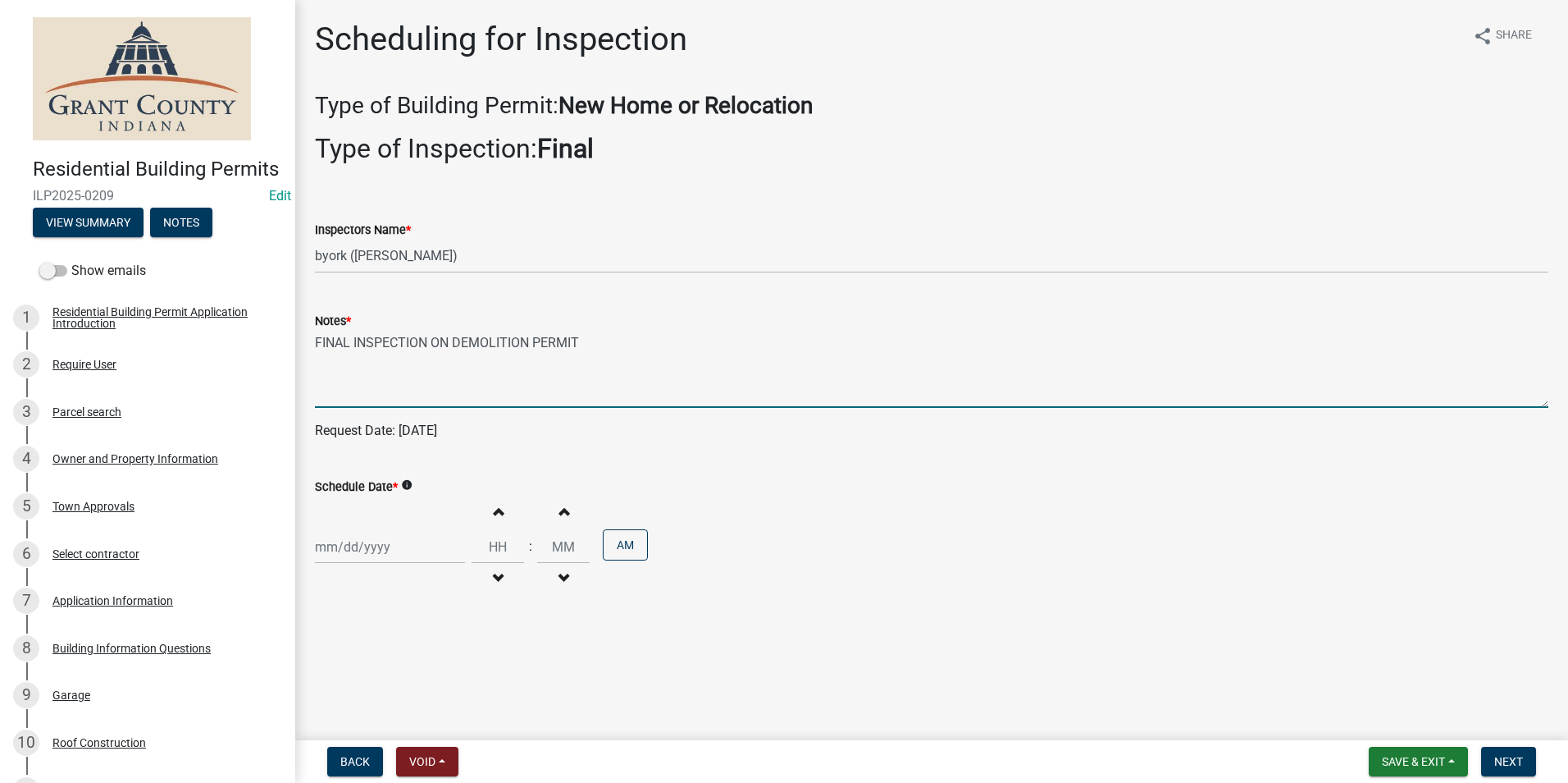
type textarea "FINAL INSPECTION ON DEMOLITION PERMIT"
click at [404, 549] on div at bounding box center [390, 547] width 150 height 33
select select "8"
select select "2025"
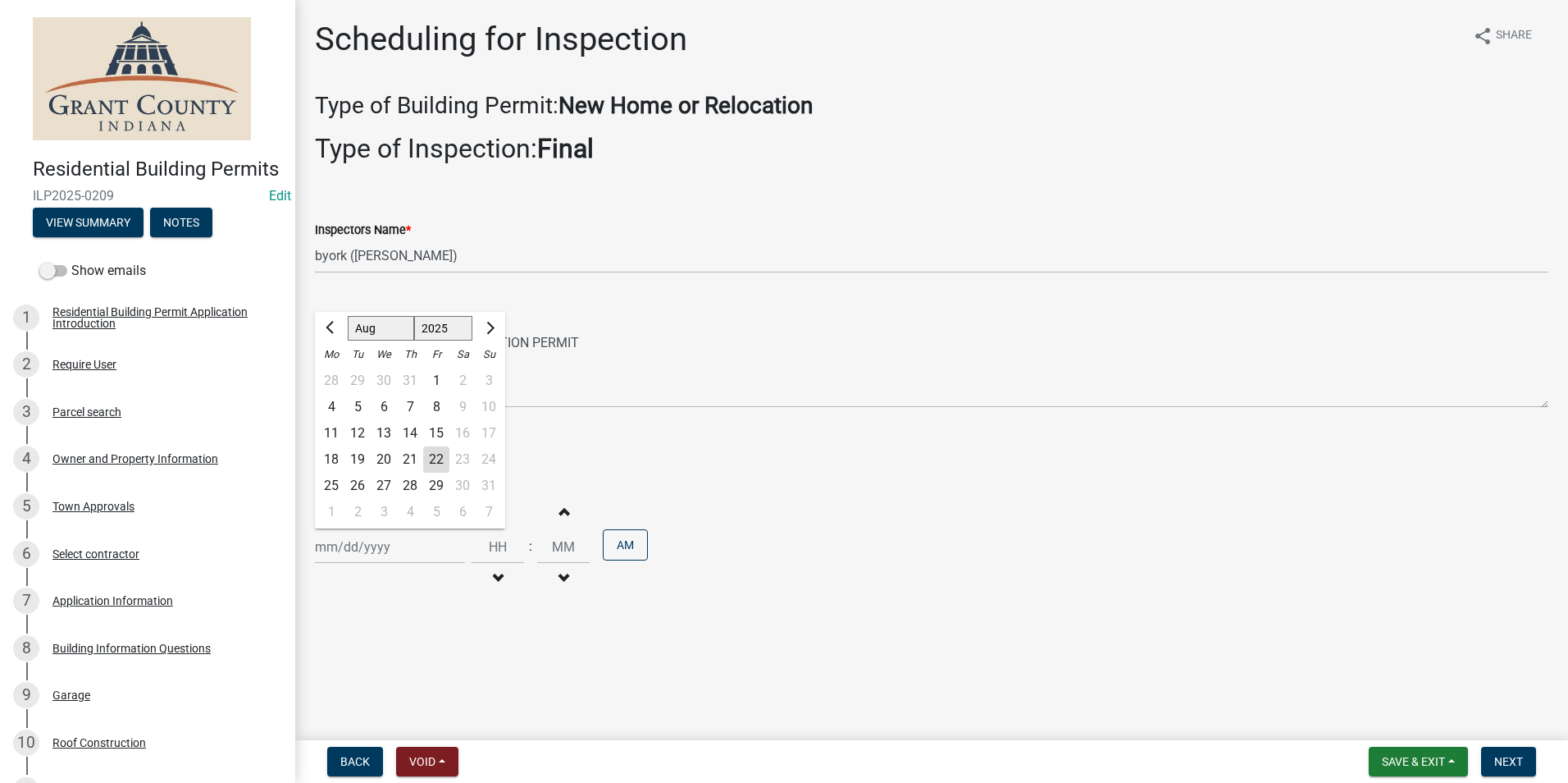
click at [320, 478] on div "25" at bounding box center [331, 485] width 26 height 26
type input "[DATE]"
click at [1514, 752] on button "Next" at bounding box center [1508, 761] width 55 height 30
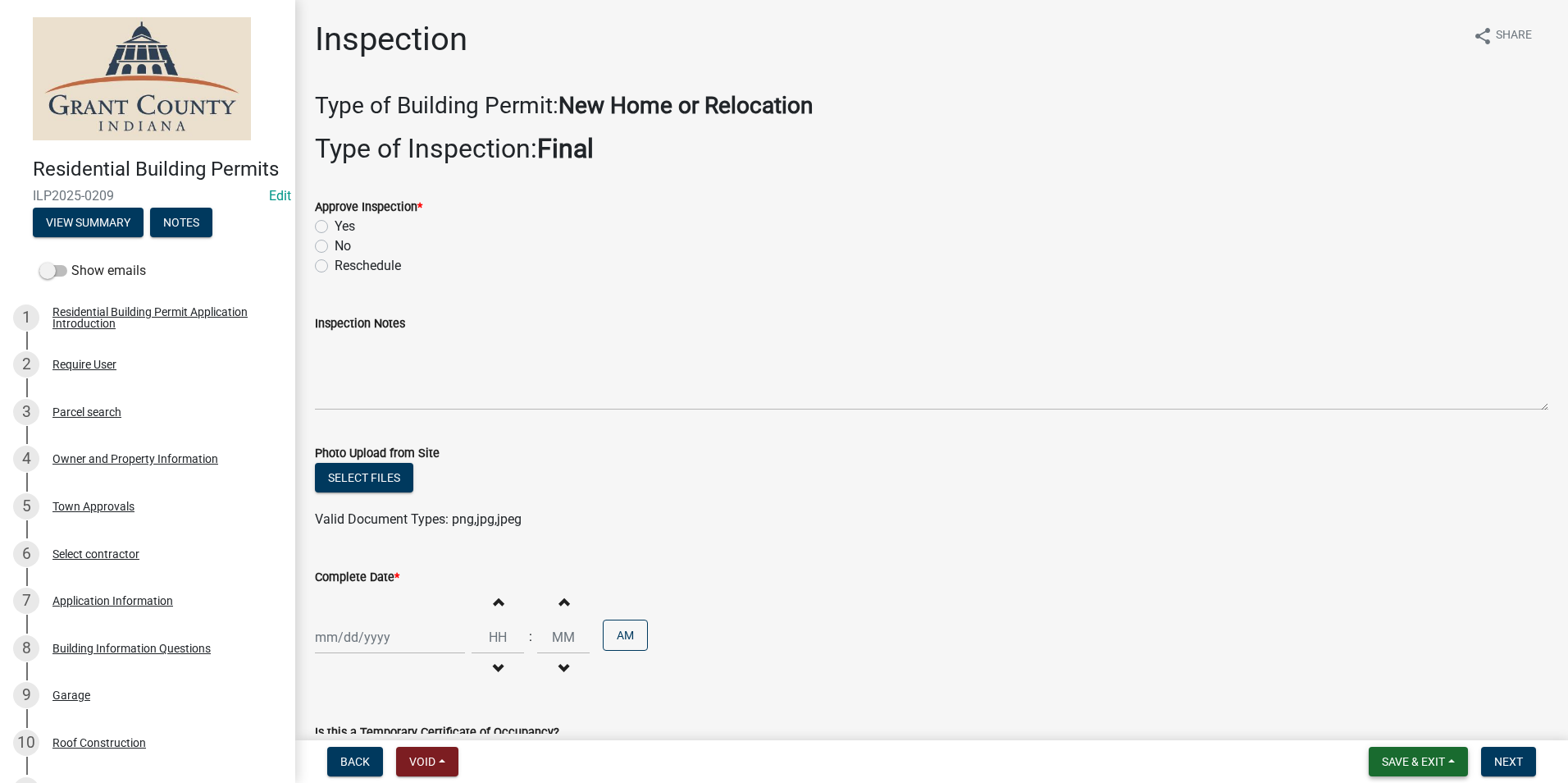
click at [1448, 765] on button "Save & Exit" at bounding box center [1419, 761] width 100 height 30
click at [1374, 714] on button "Save & Exit" at bounding box center [1402, 719] width 131 height 40
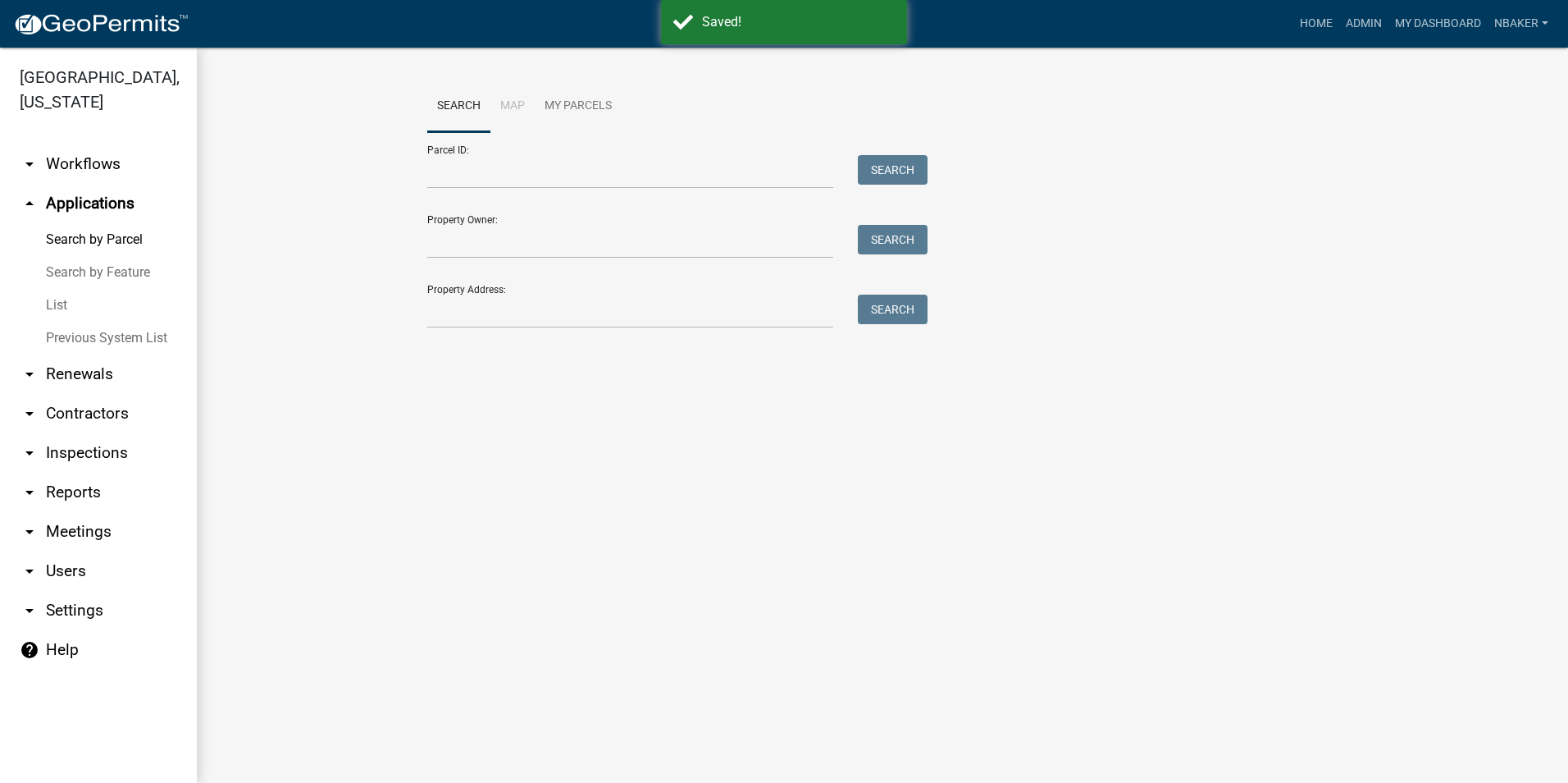
click at [126, 434] on link "arrow_drop_down Inspections" at bounding box center [99, 454] width 197 height 40
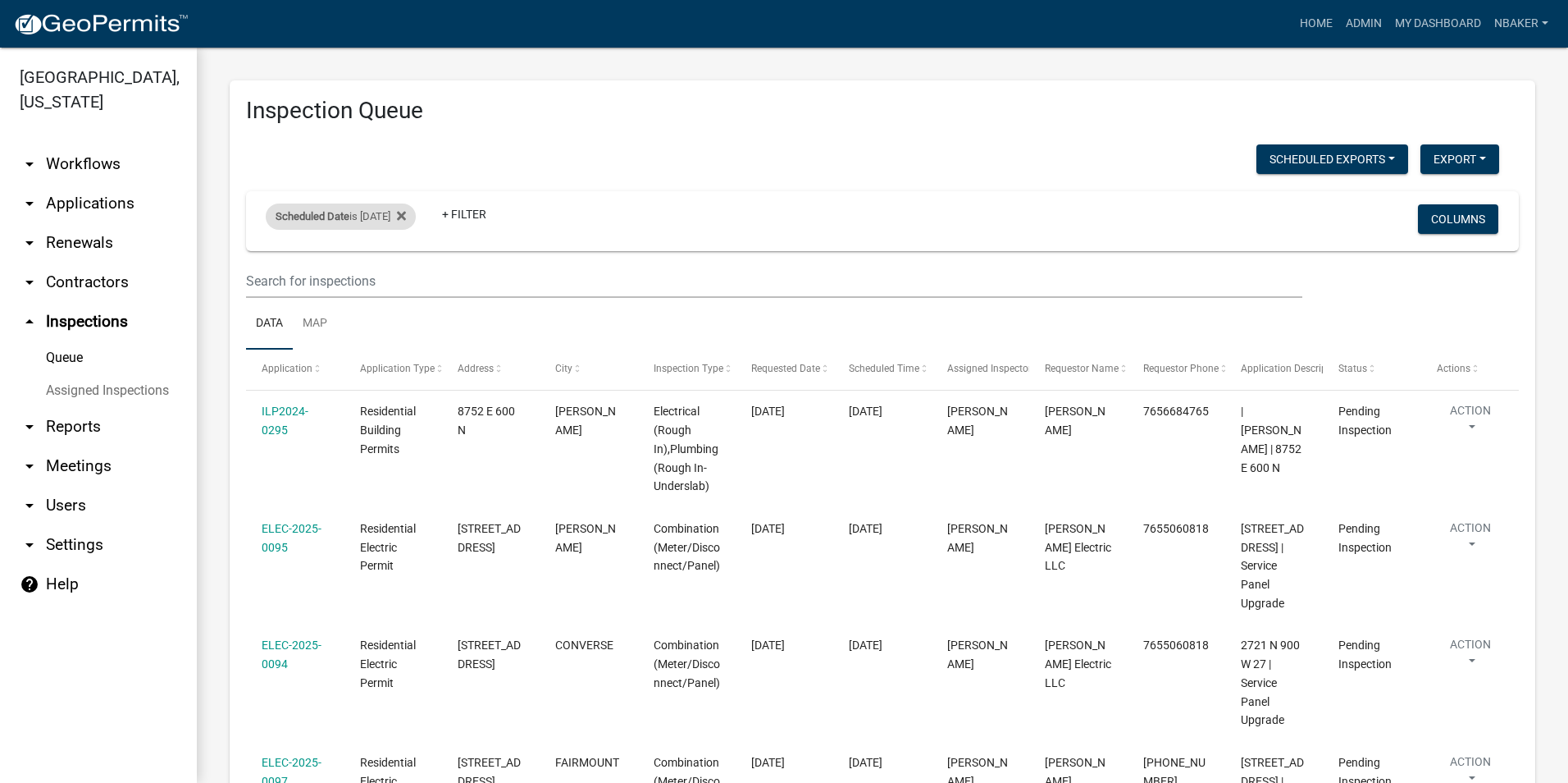
click at [337, 220] on span "Scheduled Date" at bounding box center [313, 216] width 74 height 13
click at [404, 282] on input "[DATE]" at bounding box center [355, 277] width 115 height 33
type input "[DATE]"
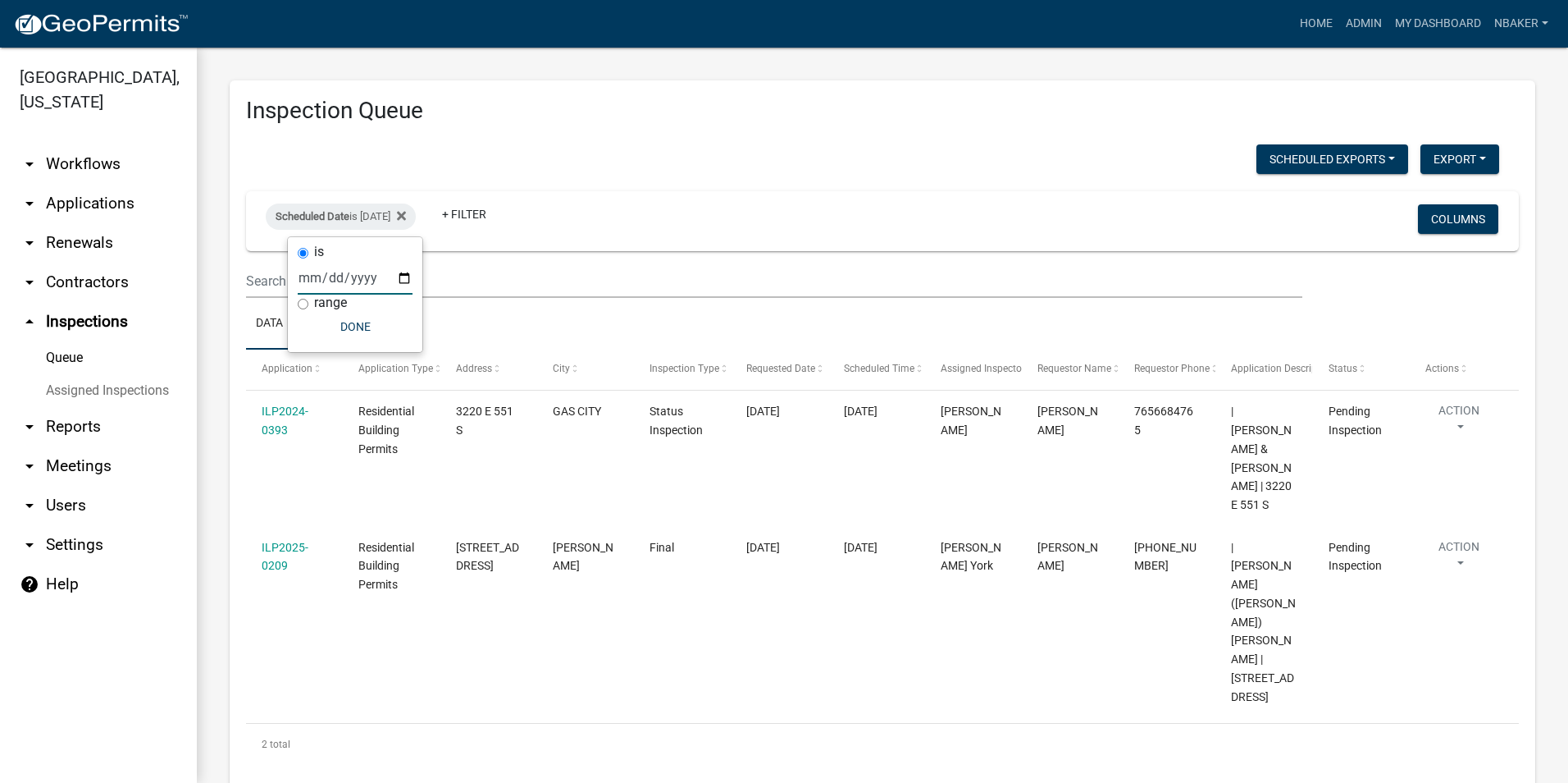
click at [963, 702] on main "Inspection Queue Scheduled Exports + Create New Monthly Tower Site Inspections …" at bounding box center [883, 415] width 1372 height 735
click at [416, 215] on div "Scheduled Date is [DATE]" at bounding box center [341, 216] width 150 height 26
click at [406, 217] on icon at bounding box center [402, 215] width 9 height 9
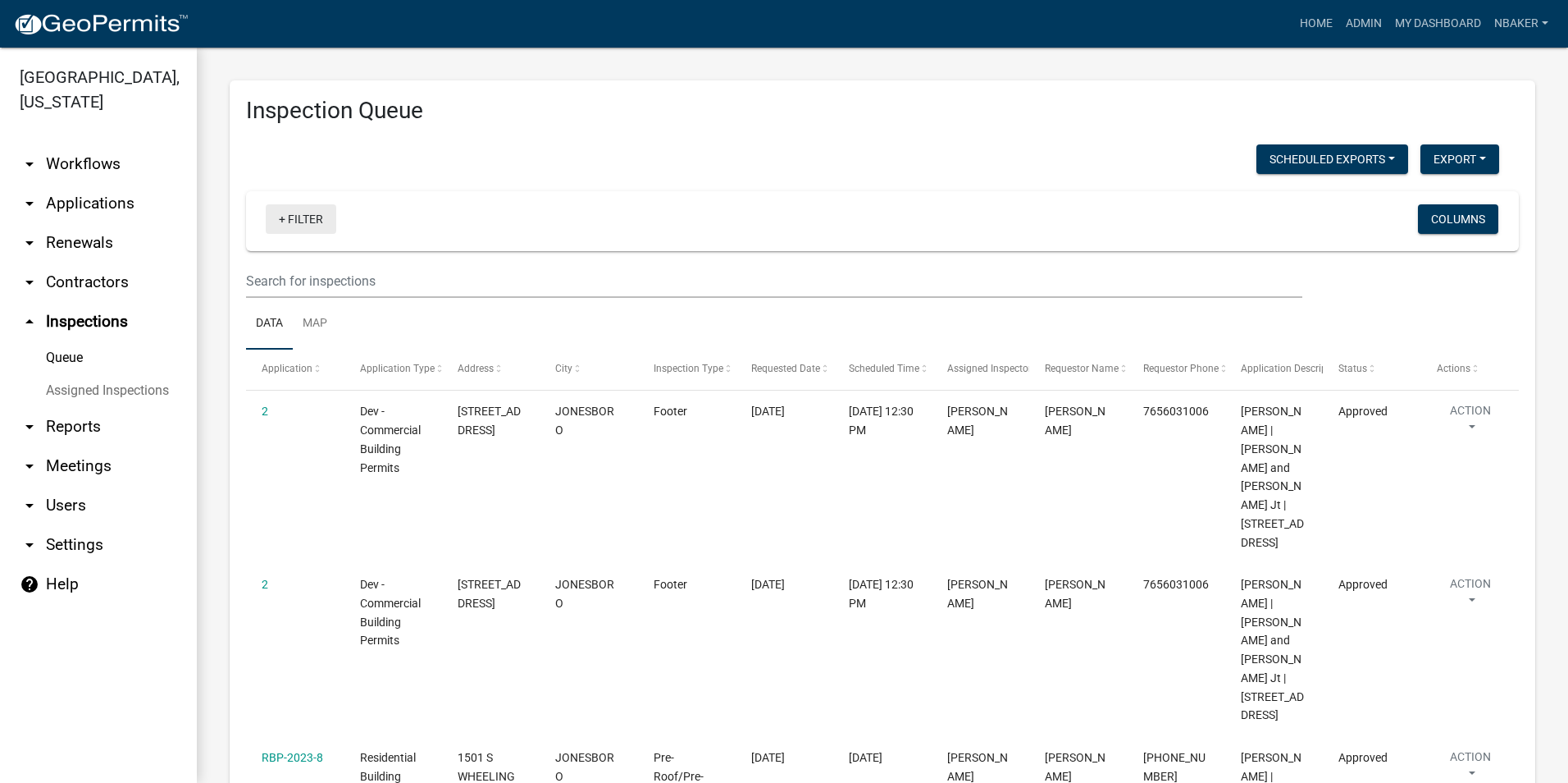
click at [321, 218] on link "+ Filter" at bounding box center [301, 219] width 71 height 30
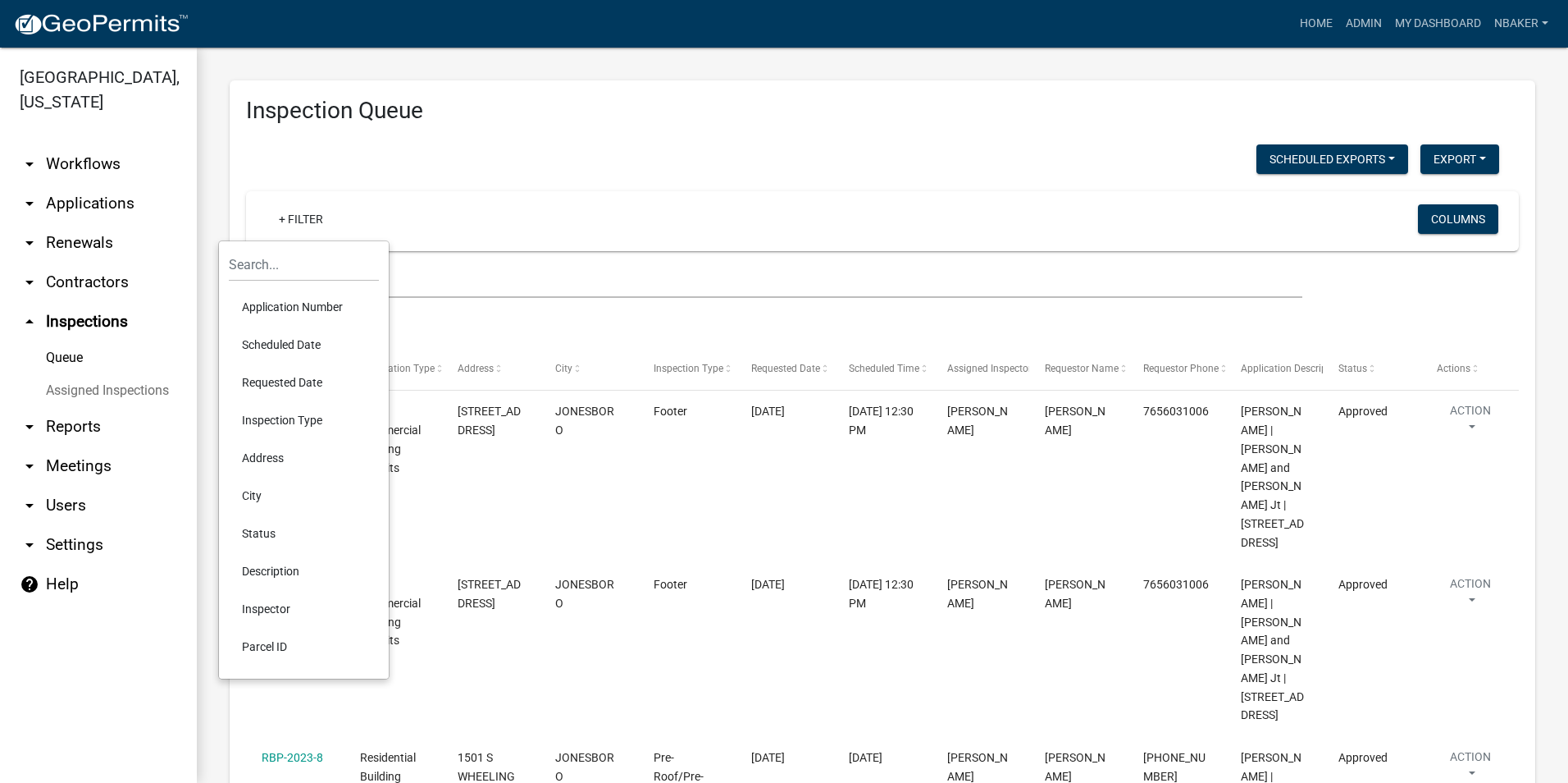
click at [281, 341] on li "Scheduled Date" at bounding box center [304, 345] width 150 height 38
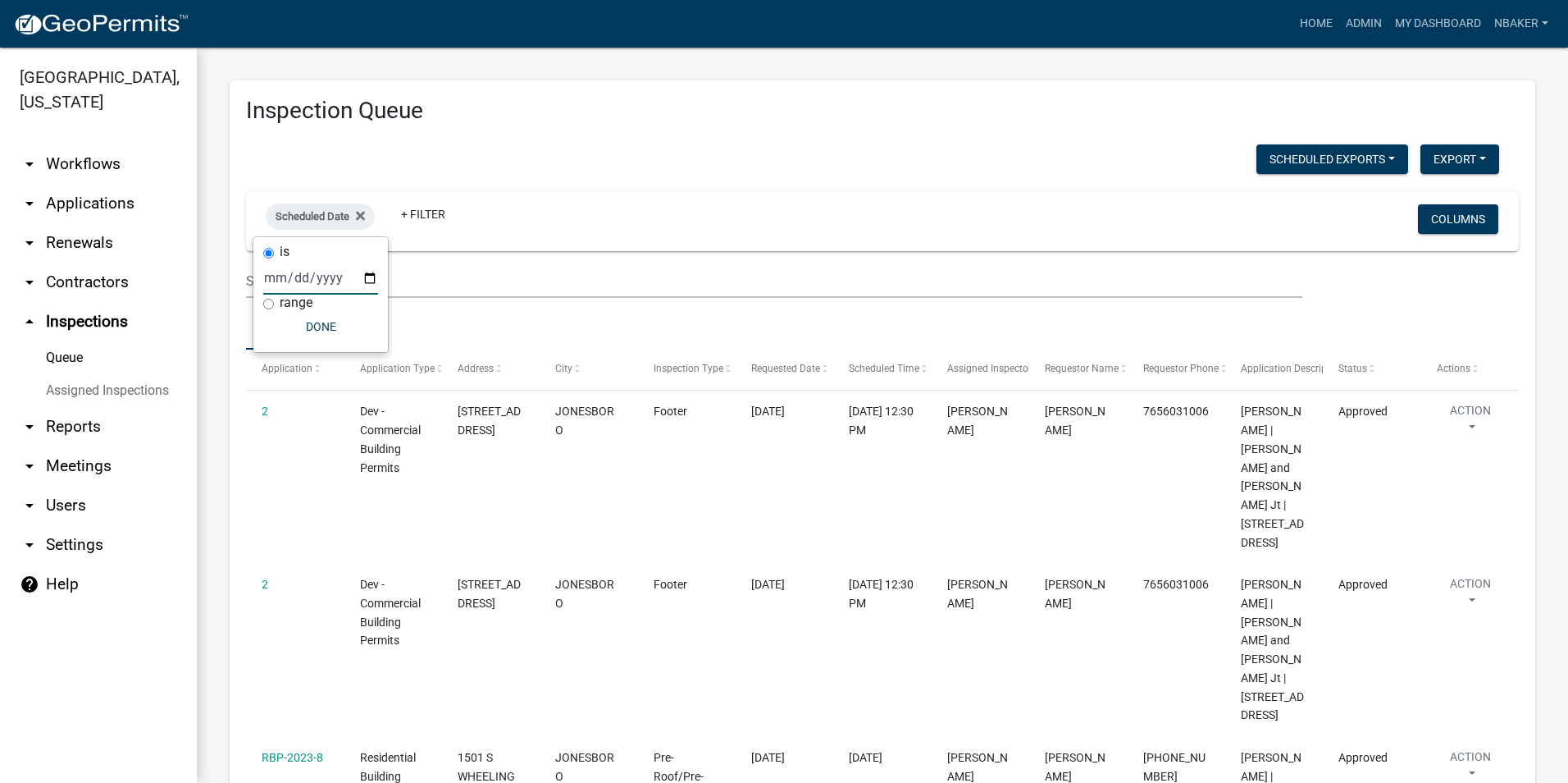
click at [373, 286] on input "date" at bounding box center [320, 277] width 115 height 33
click at [370, 283] on input "date" at bounding box center [320, 277] width 115 height 33
type input "[DATE]"
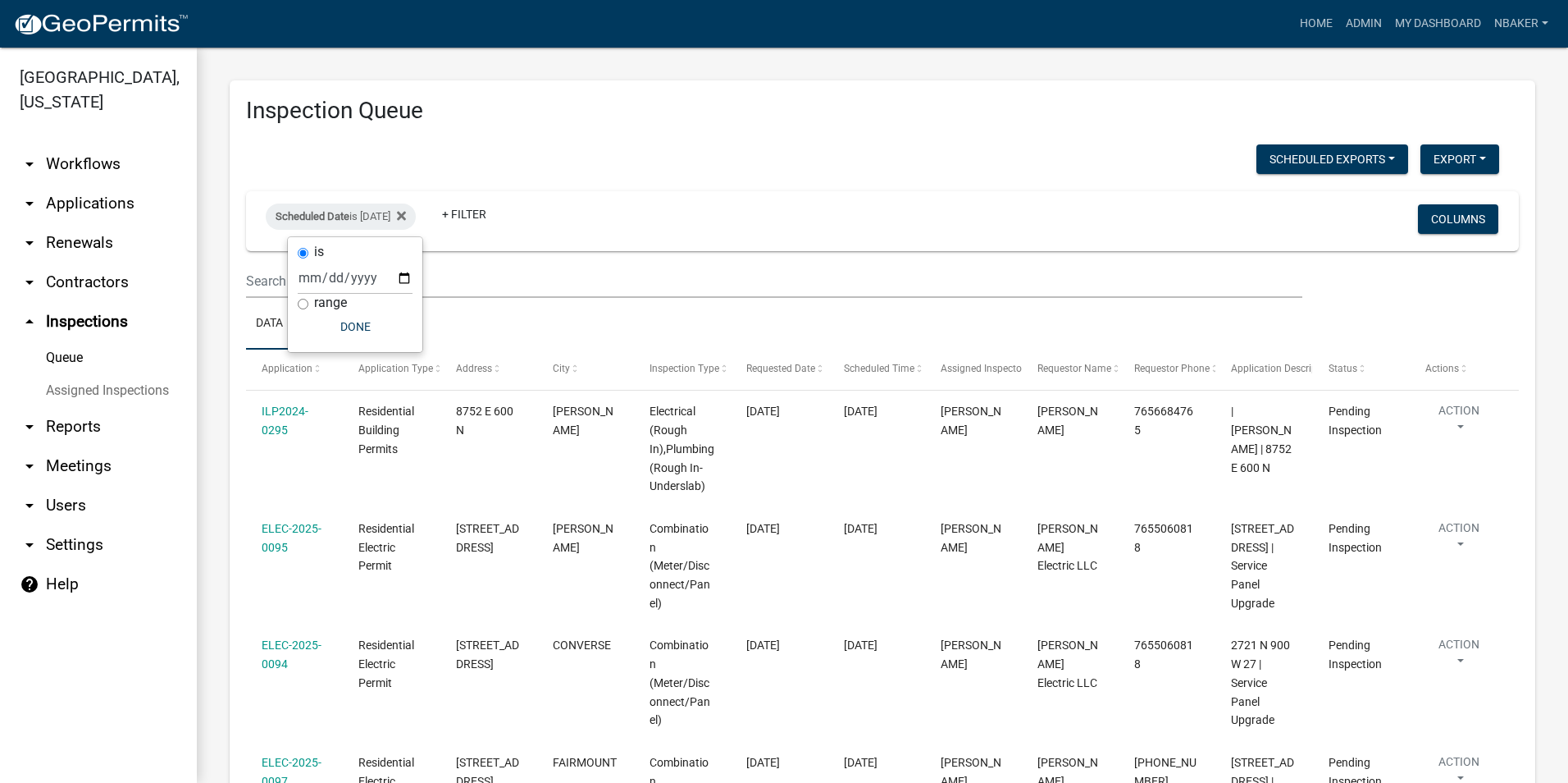
click at [583, 258] on wm-filter-builder "Scheduled Date is [DATE] + Filter Columns" at bounding box center [882, 244] width 1273 height 107
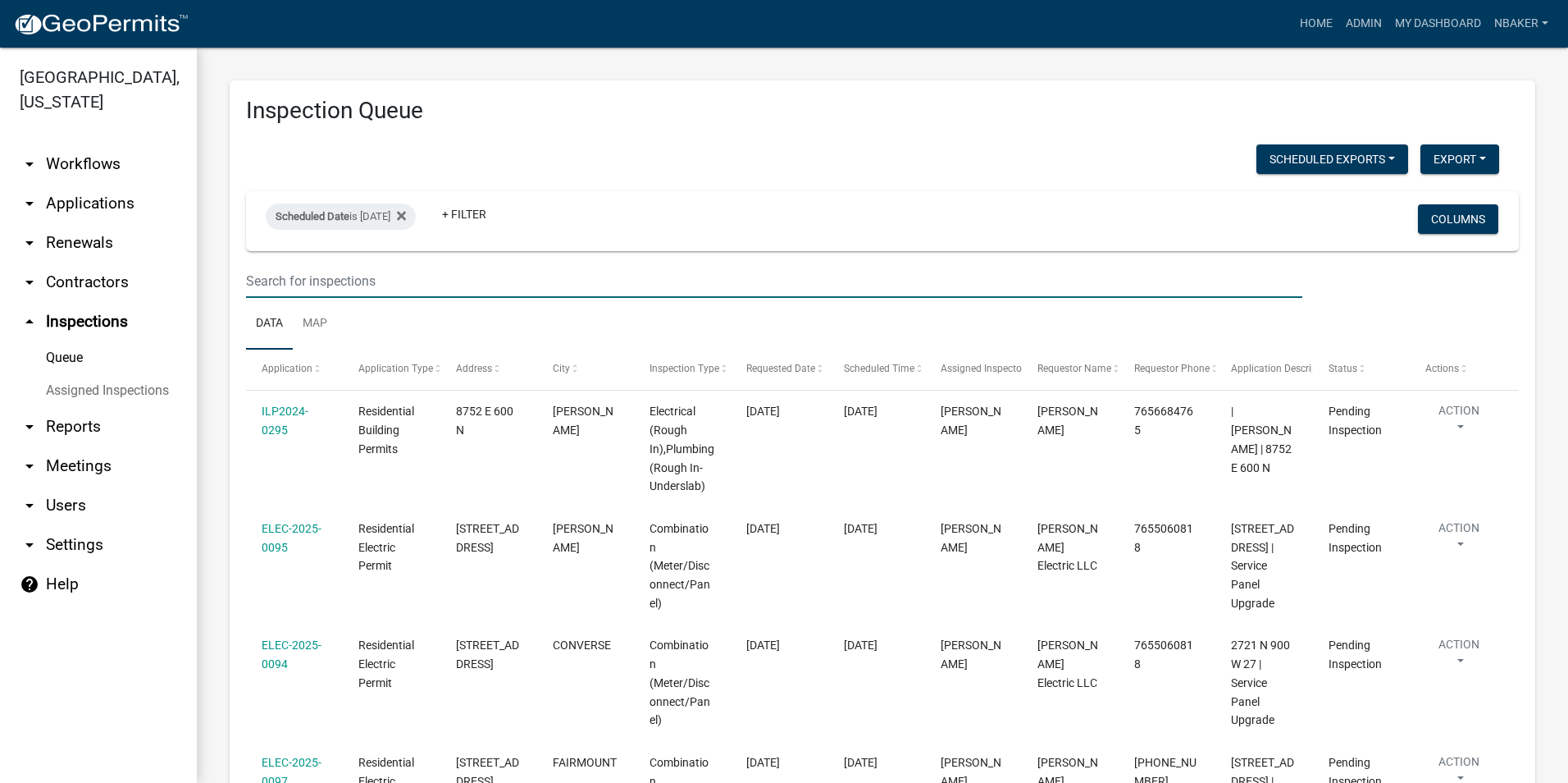
click at [354, 281] on input "text" at bounding box center [774, 281] width 1057 height 33
click at [115, 263] on link "arrow_drop_down Contractors" at bounding box center [99, 282] width 197 height 40
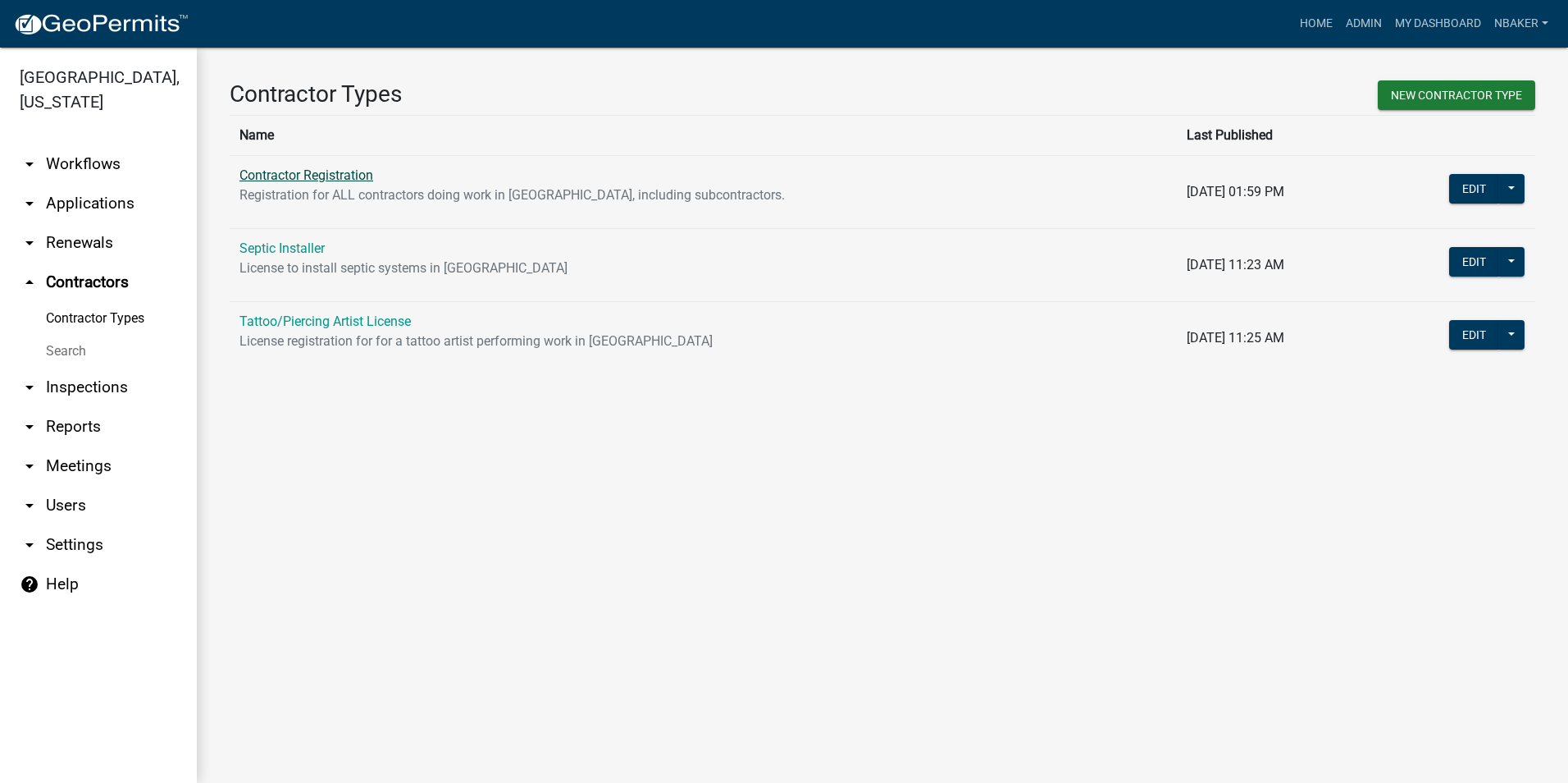
click at [354, 171] on link "Contractor Registration" at bounding box center [307, 175] width 134 height 15
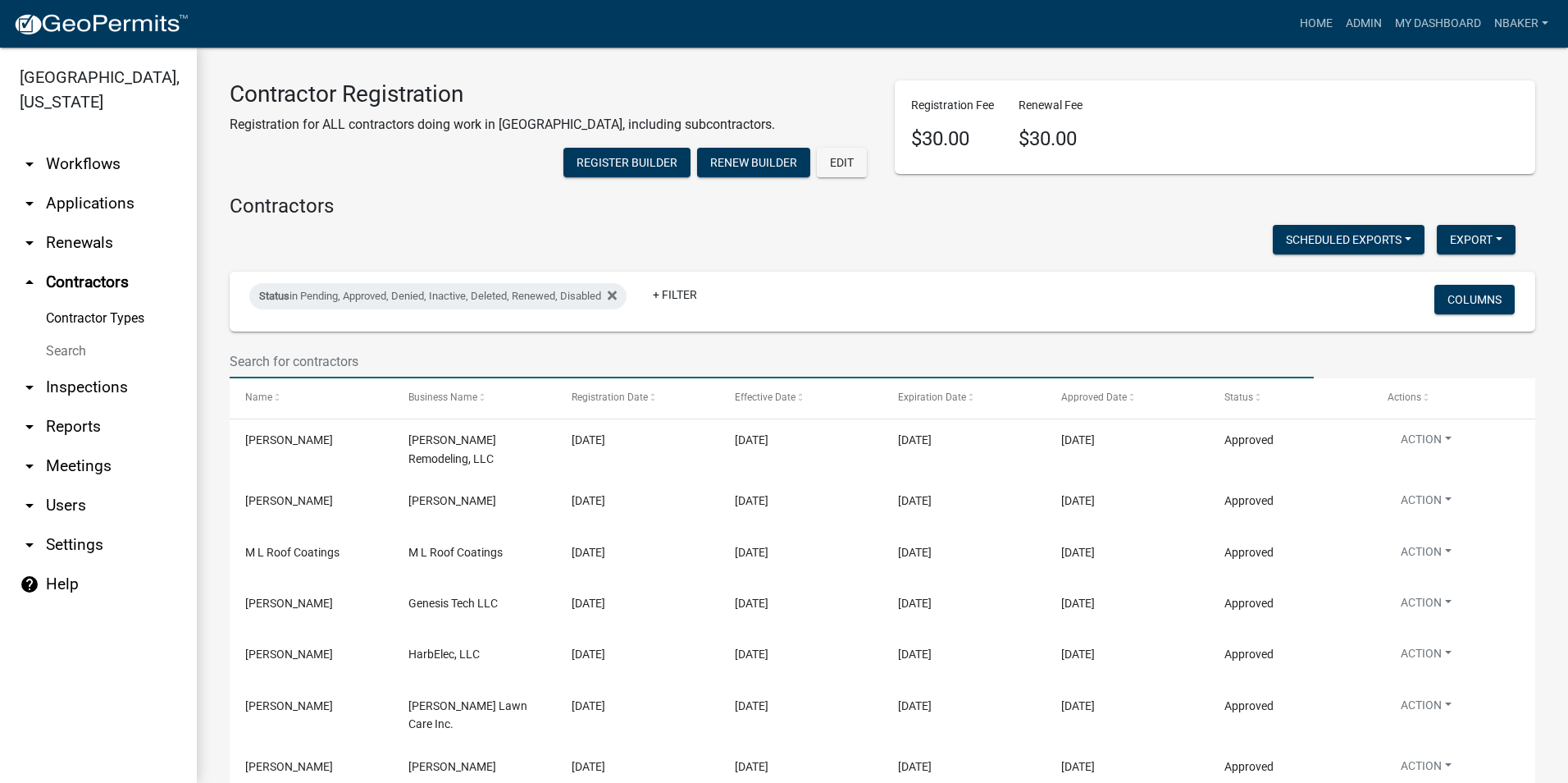
click at [344, 378] on input "text" at bounding box center [772, 361] width 1084 height 33
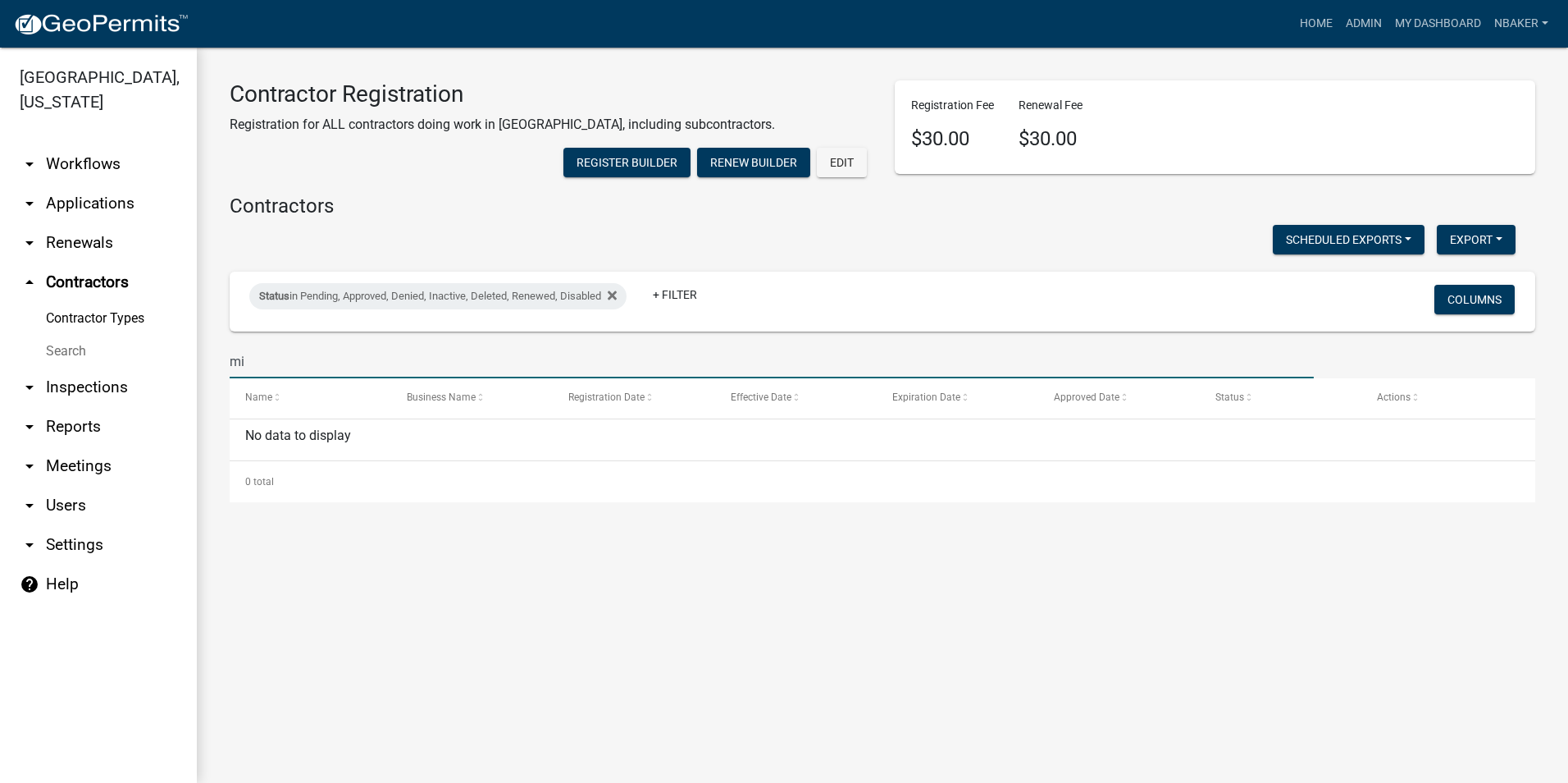
type input "m"
type input "p"
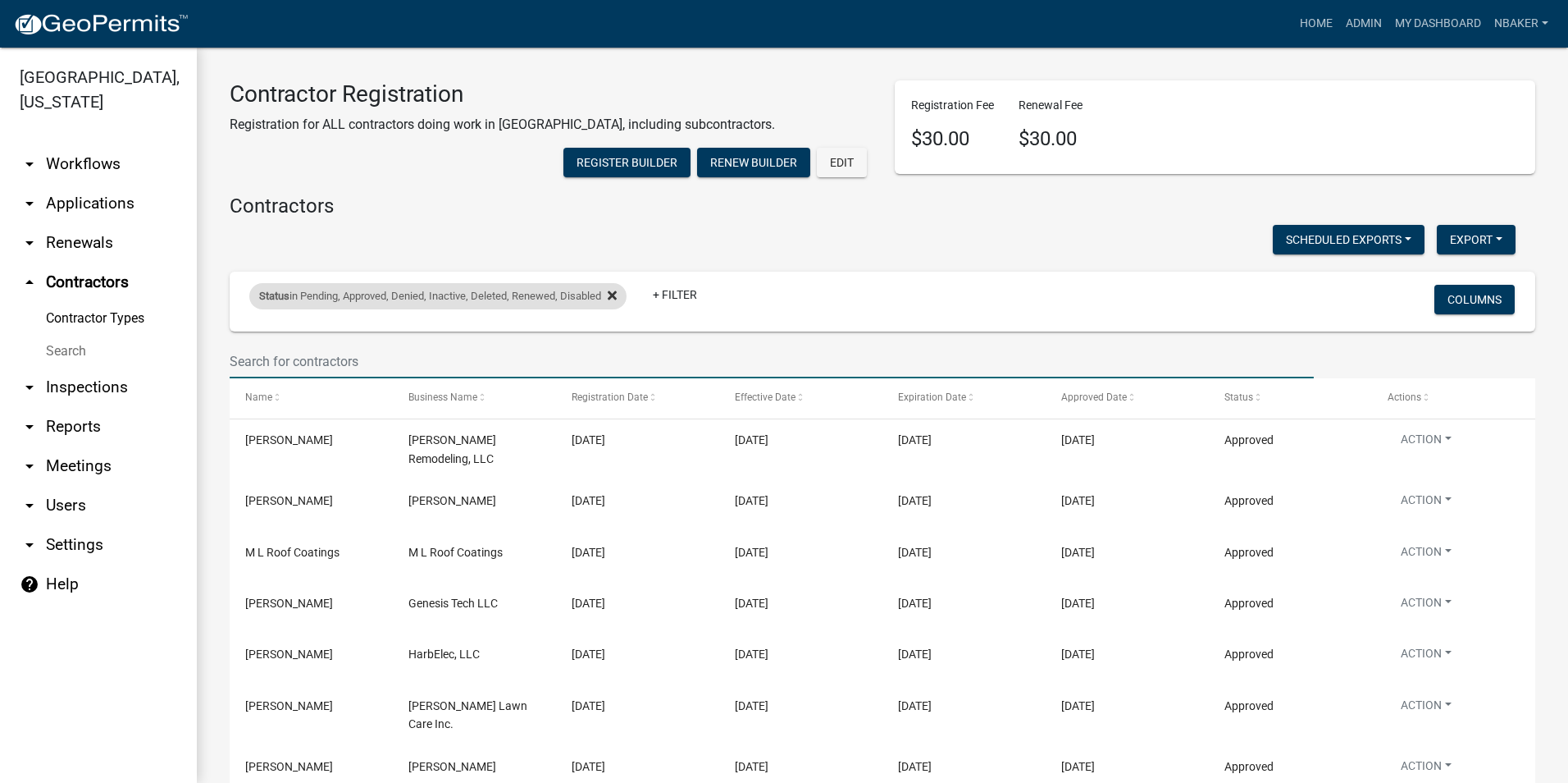
click at [617, 302] on icon at bounding box center [613, 295] width 9 height 14
click at [602, 378] on input "text" at bounding box center [772, 361] width 1084 height 33
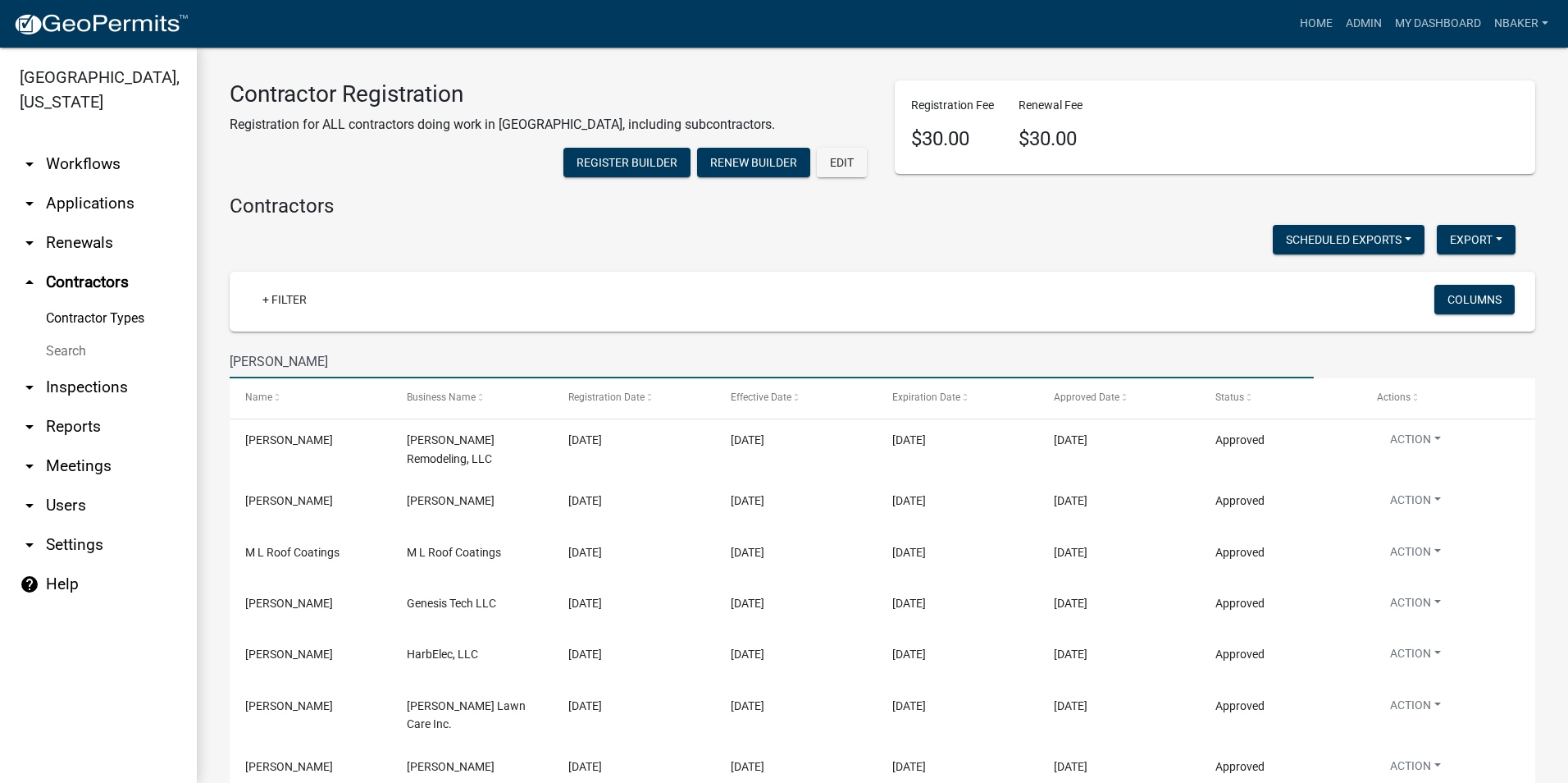
type input "[PERSON_NAME]"
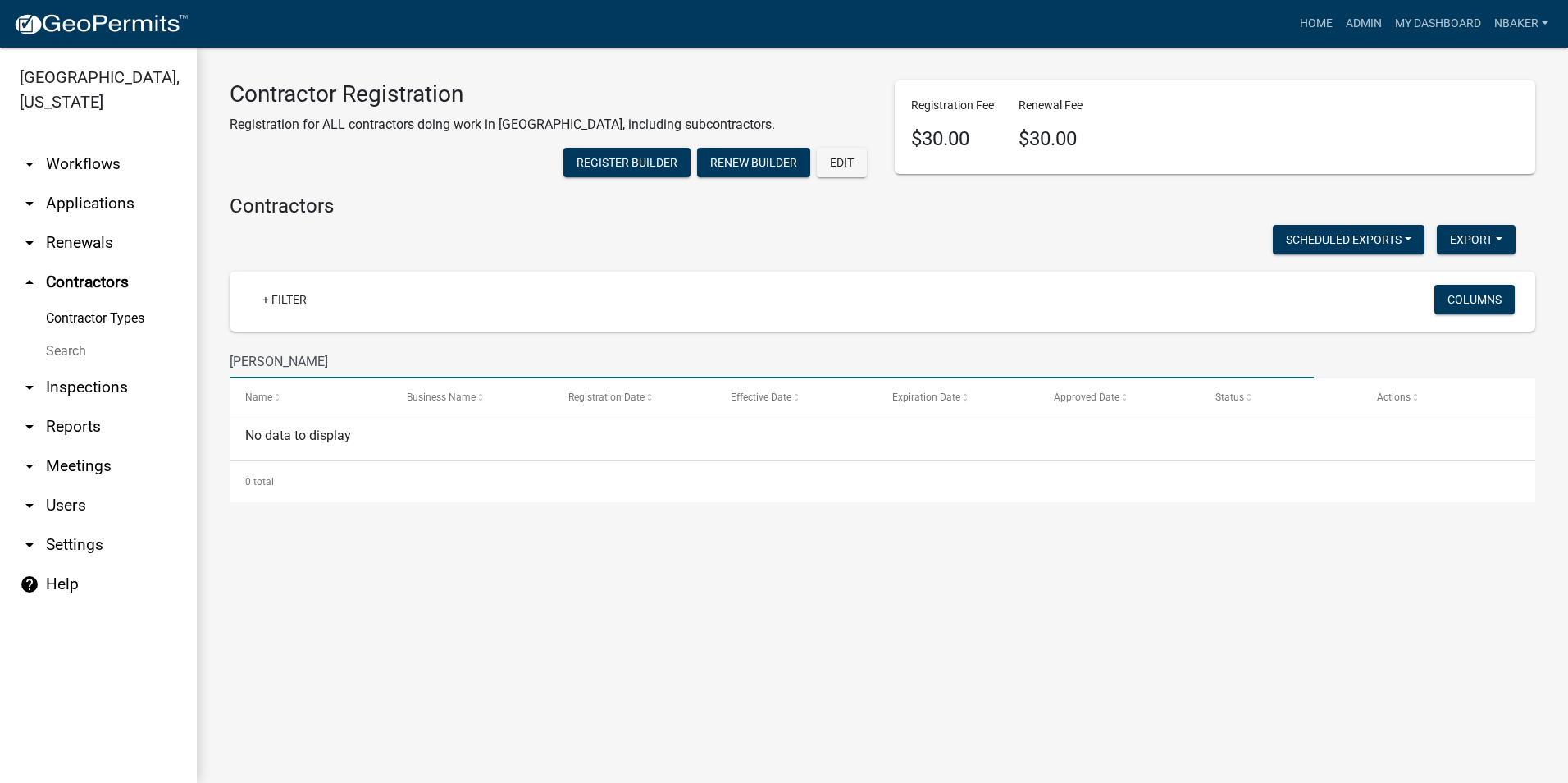
drag, startPoint x: 390, startPoint y: 389, endPoint x: 233, endPoint y: 402, distance: 157.5
click at [233, 378] on input "[PERSON_NAME]" at bounding box center [772, 361] width 1084 height 33
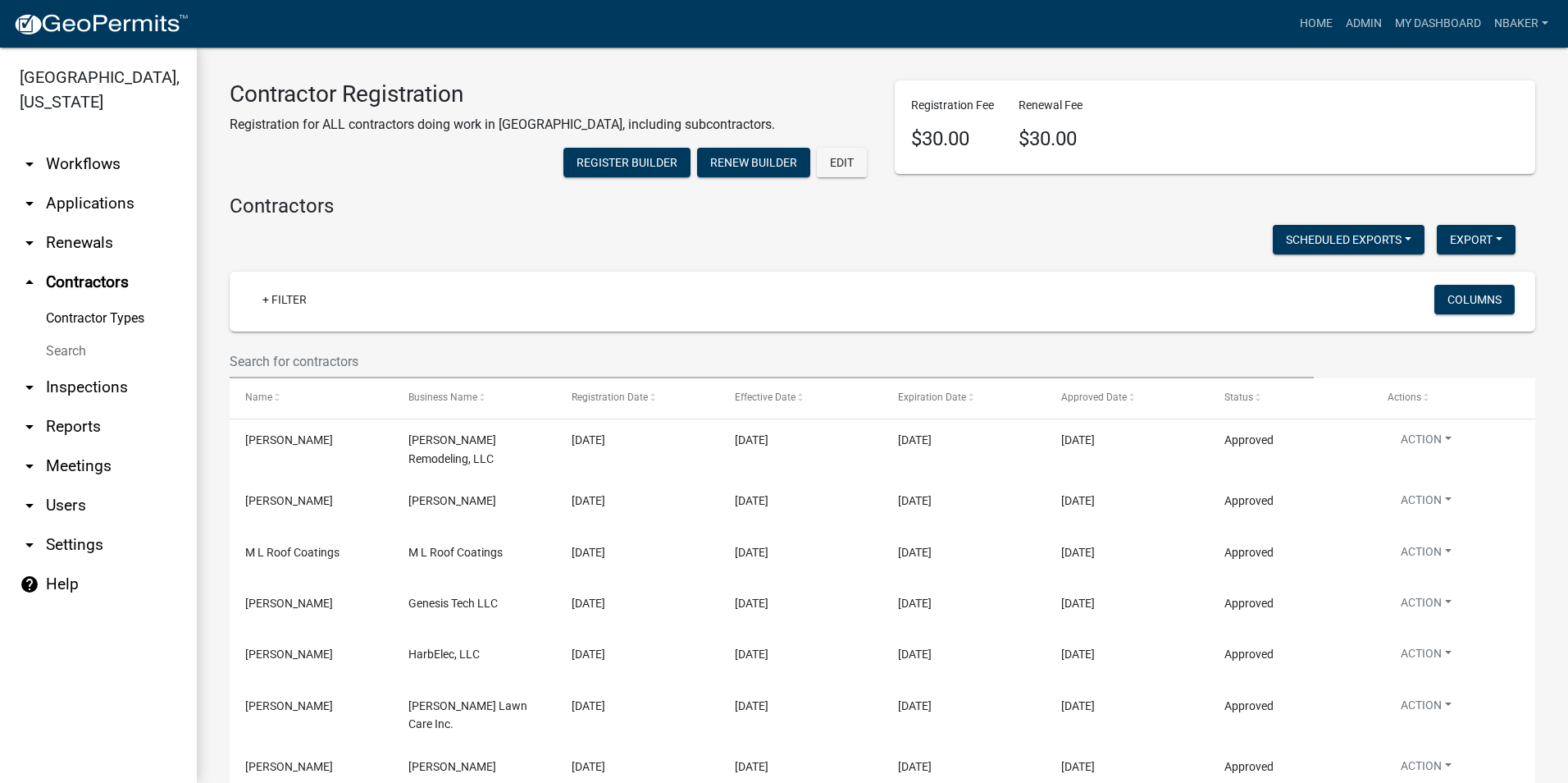
click at [1271, 326] on div "+ Filter Columns" at bounding box center [882, 301] width 1291 height 60
